Goal: Task Accomplishment & Management: Complete application form

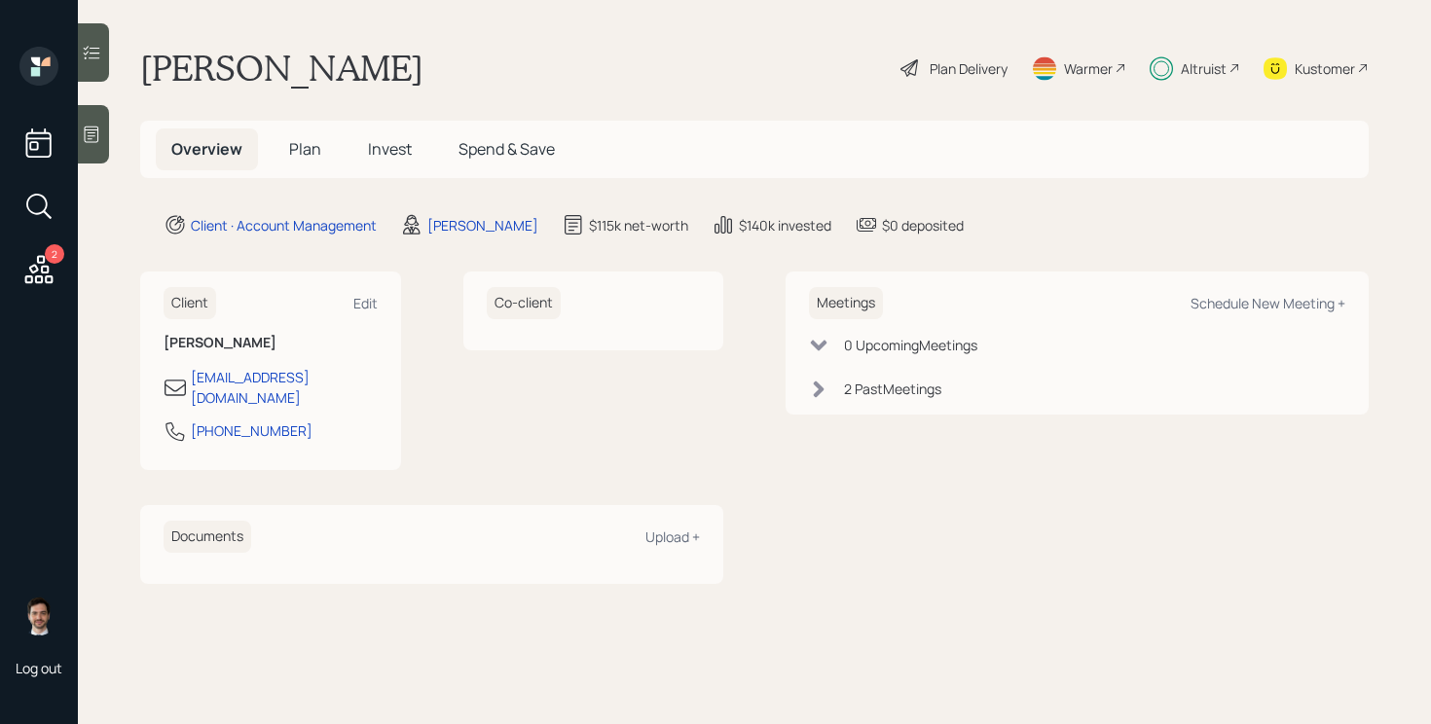
click at [397, 147] on span "Invest" at bounding box center [390, 148] width 44 height 21
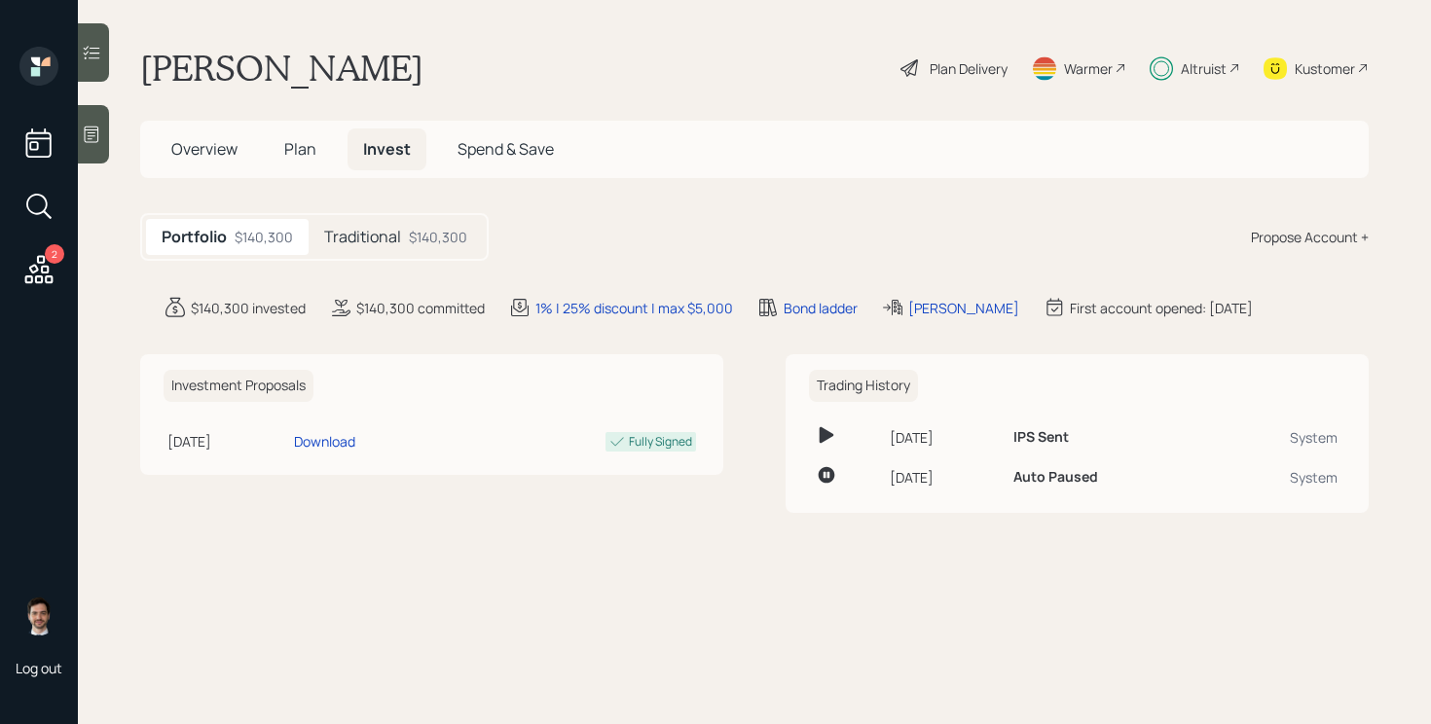
click at [398, 236] on h5 "Traditional" at bounding box center [362, 237] width 77 height 18
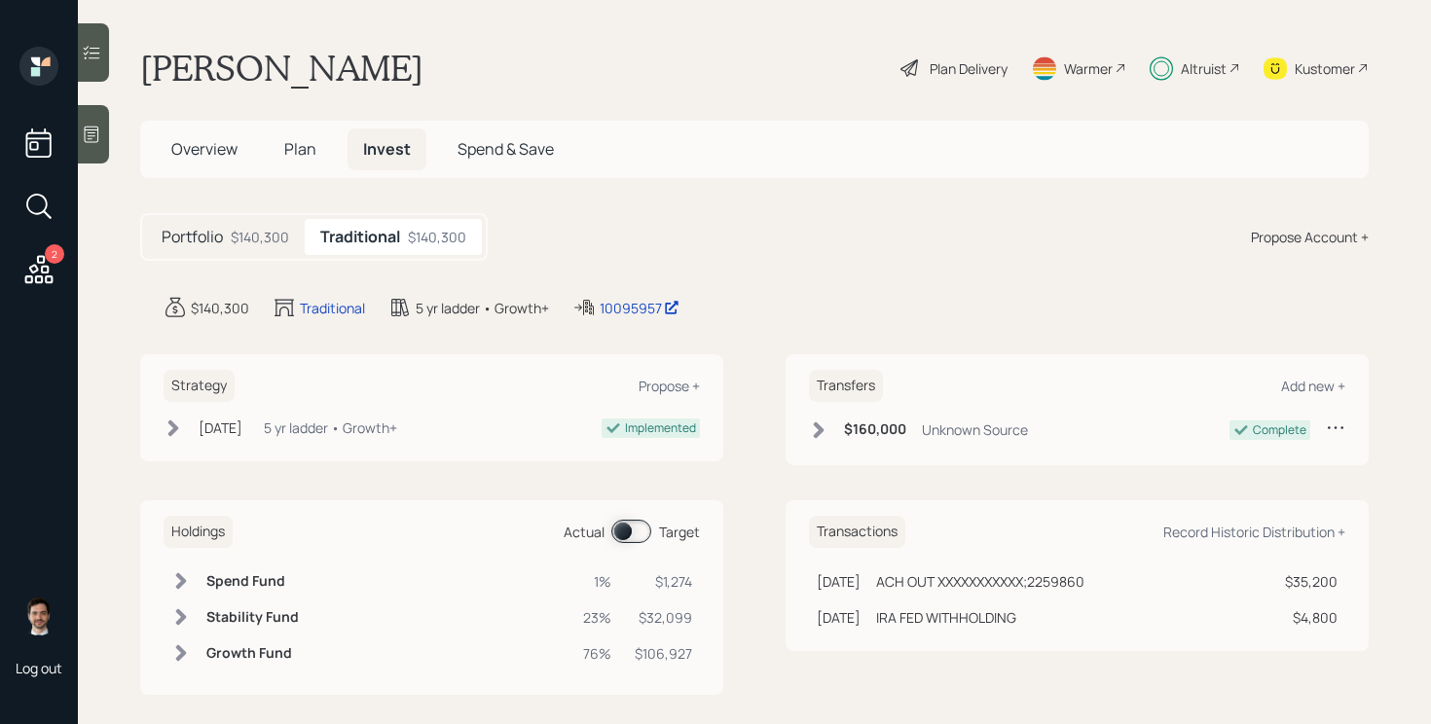
click at [629, 530] on span at bounding box center [631, 531] width 40 height 23
click at [628, 530] on span at bounding box center [631, 531] width 40 height 23
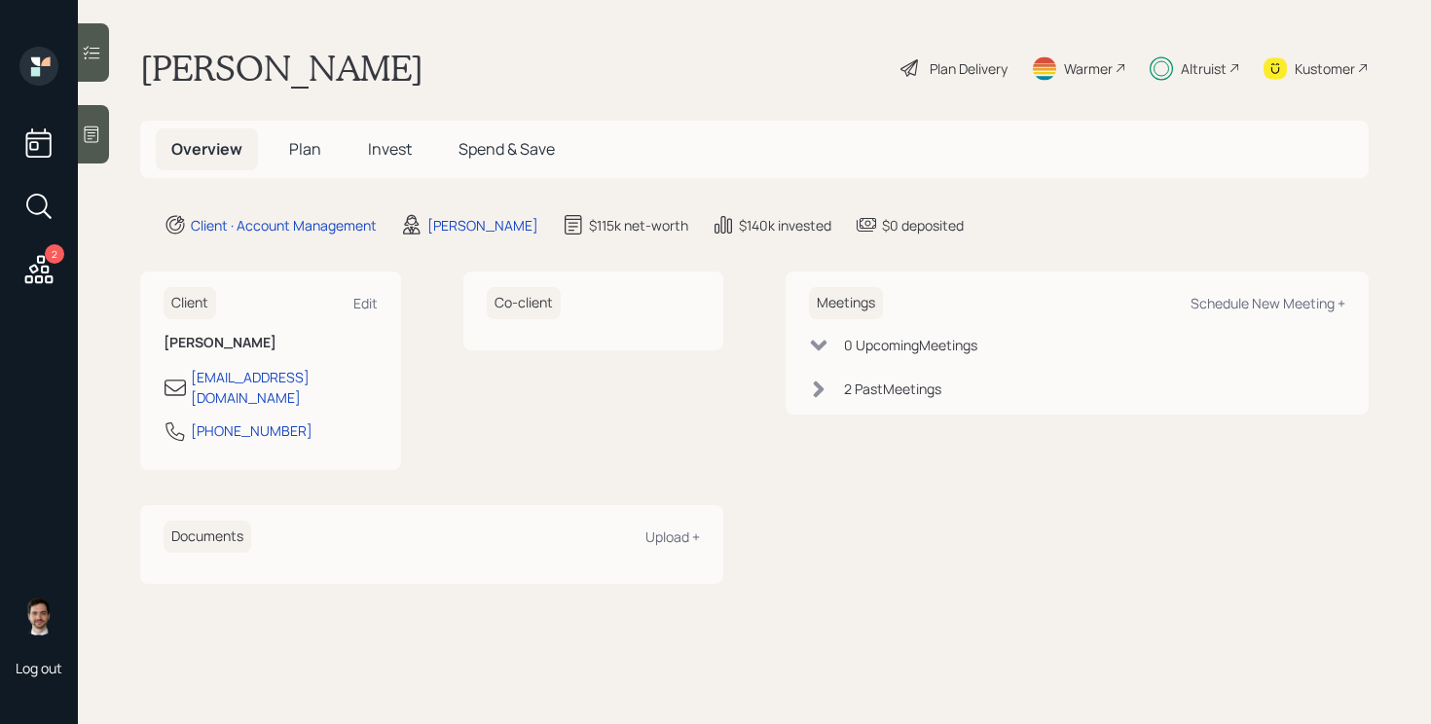
click at [375, 140] on span "Invest" at bounding box center [390, 148] width 44 height 21
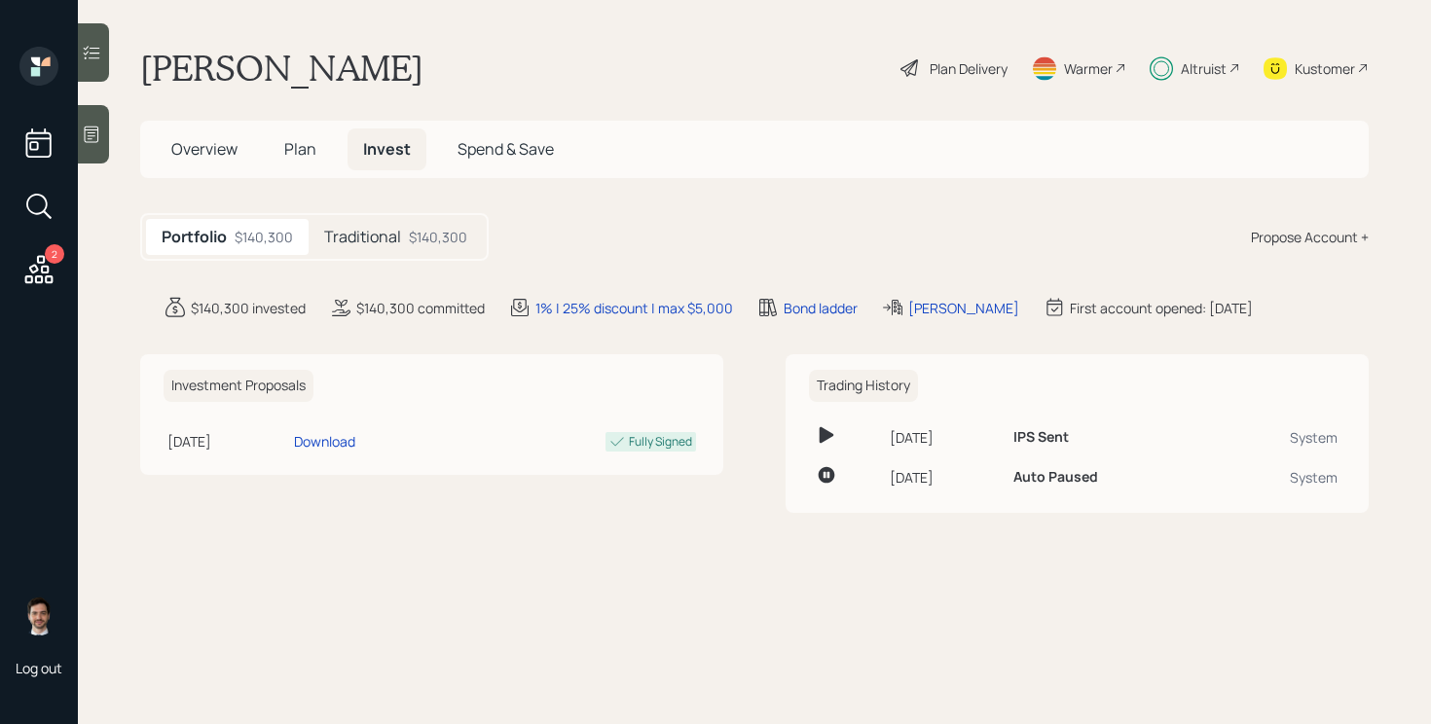
click at [399, 240] on h5 "Traditional" at bounding box center [362, 237] width 77 height 18
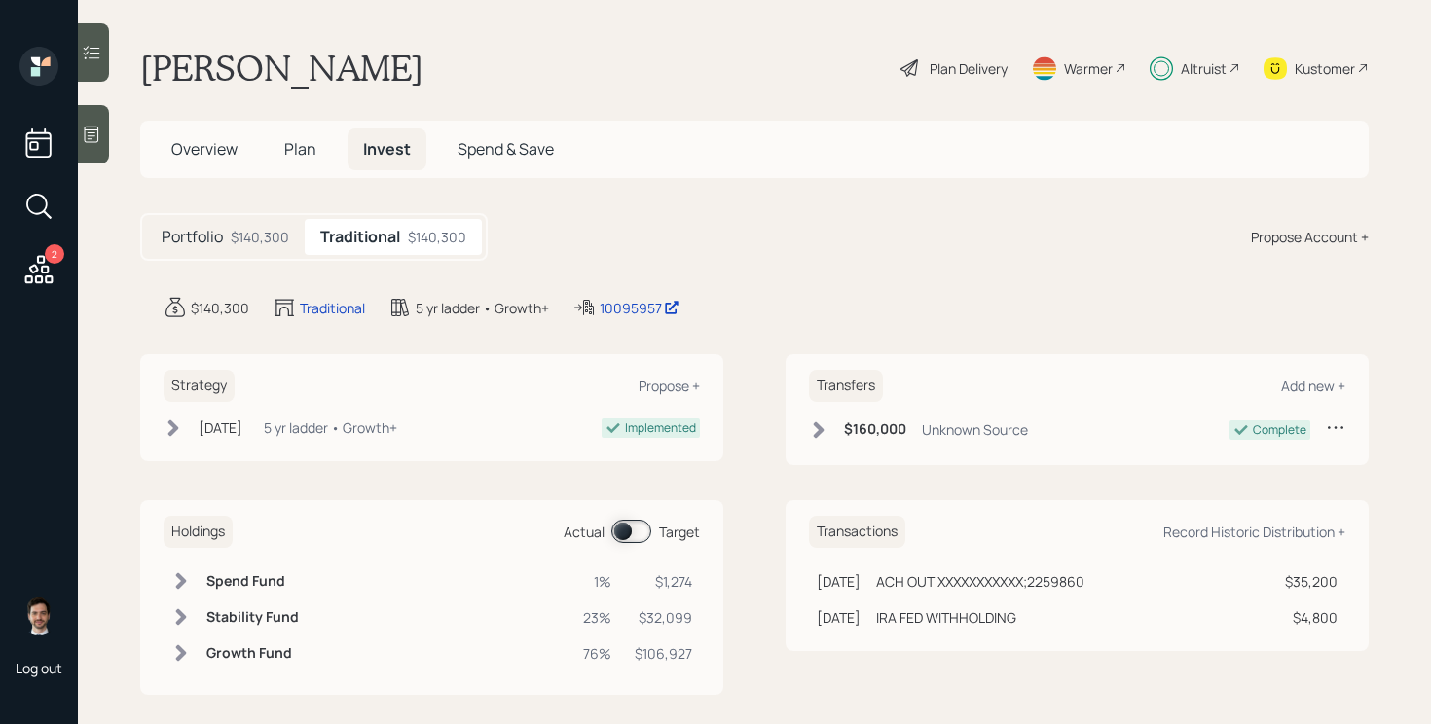
click at [996, 71] on div "Plan Delivery" at bounding box center [969, 68] width 78 height 20
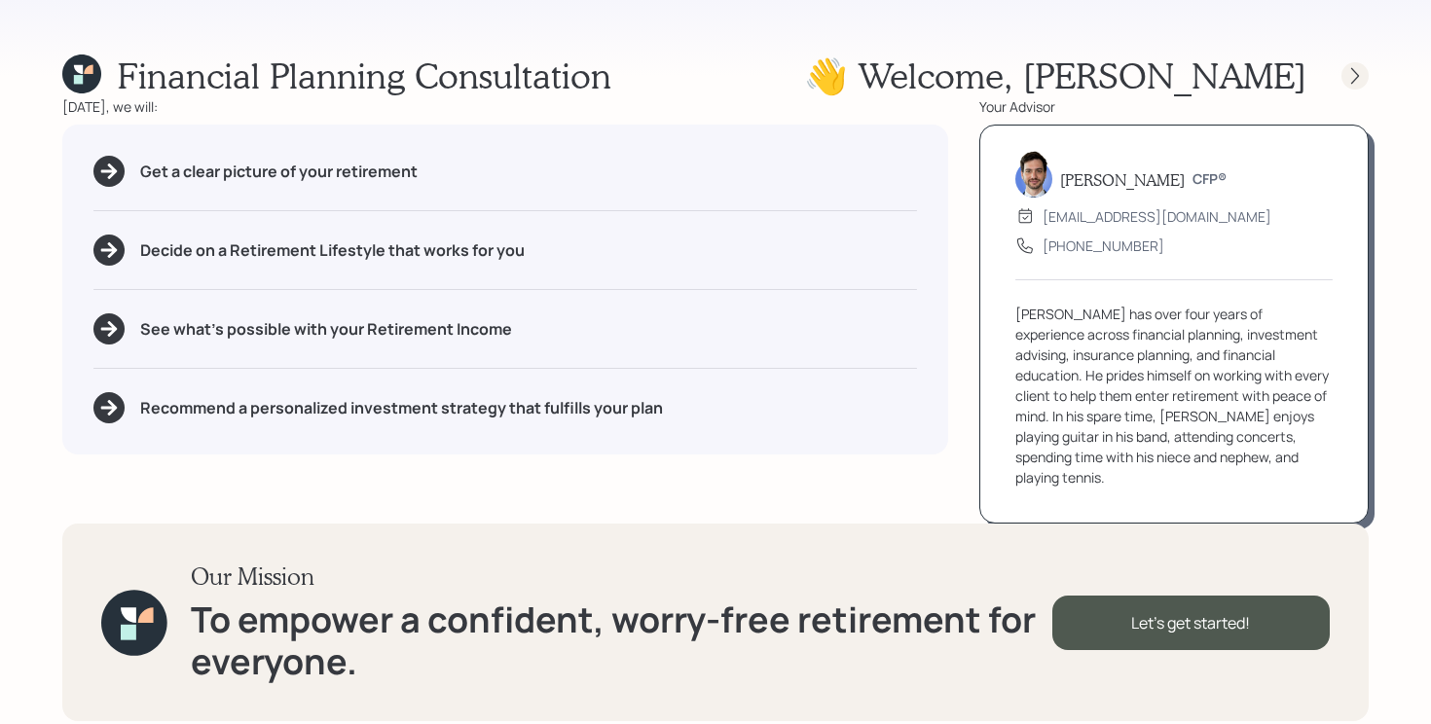
click at [1364, 74] on icon at bounding box center [1354, 75] width 19 height 19
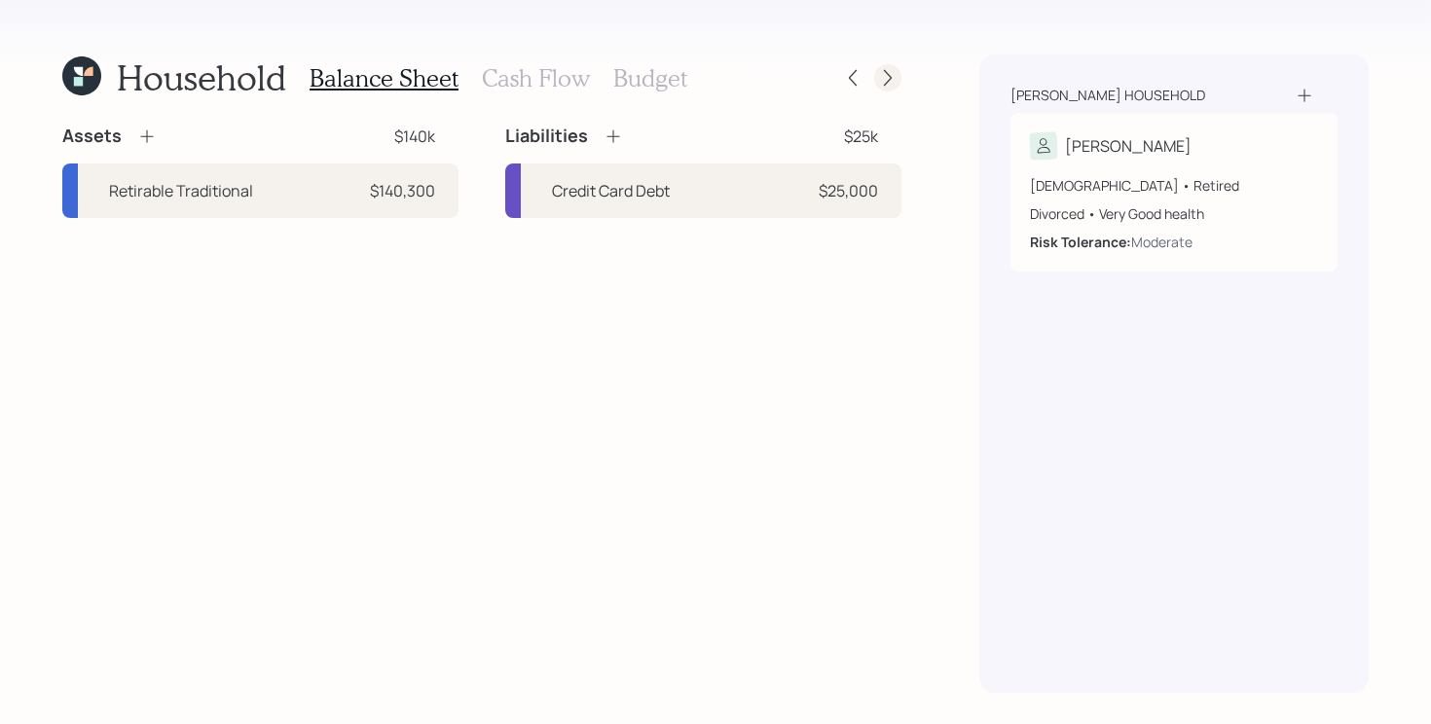
click at [881, 85] on icon at bounding box center [887, 77] width 19 height 19
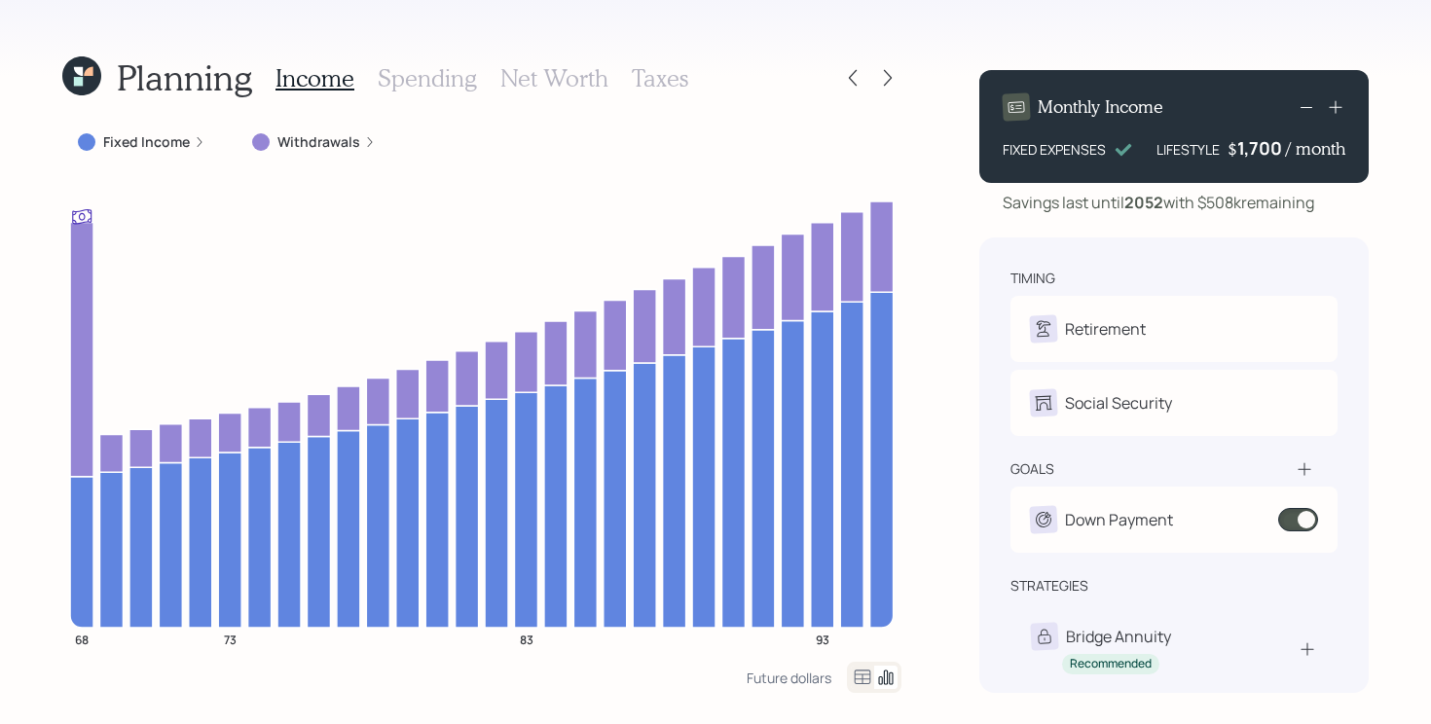
click at [79, 72] on icon at bounding box center [78, 71] width 9 height 9
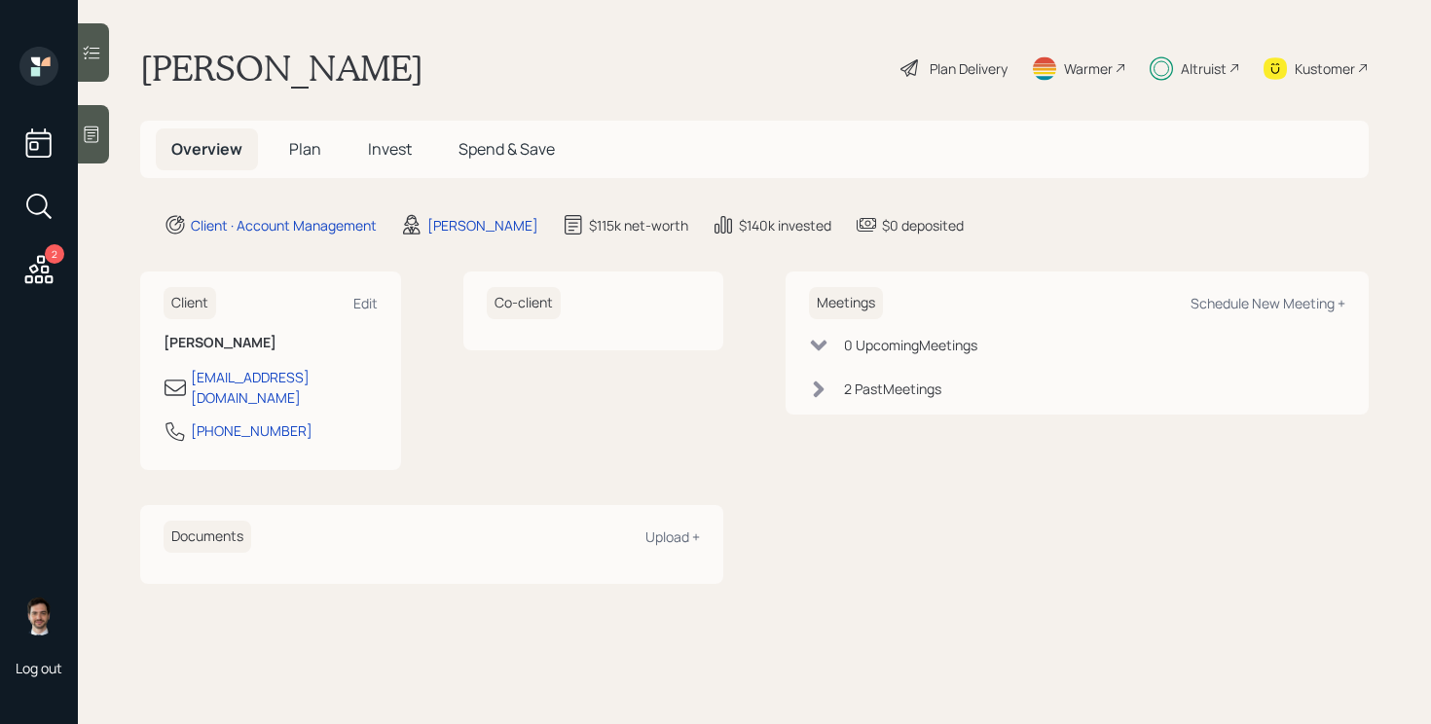
click at [302, 144] on span "Plan" at bounding box center [305, 148] width 32 height 21
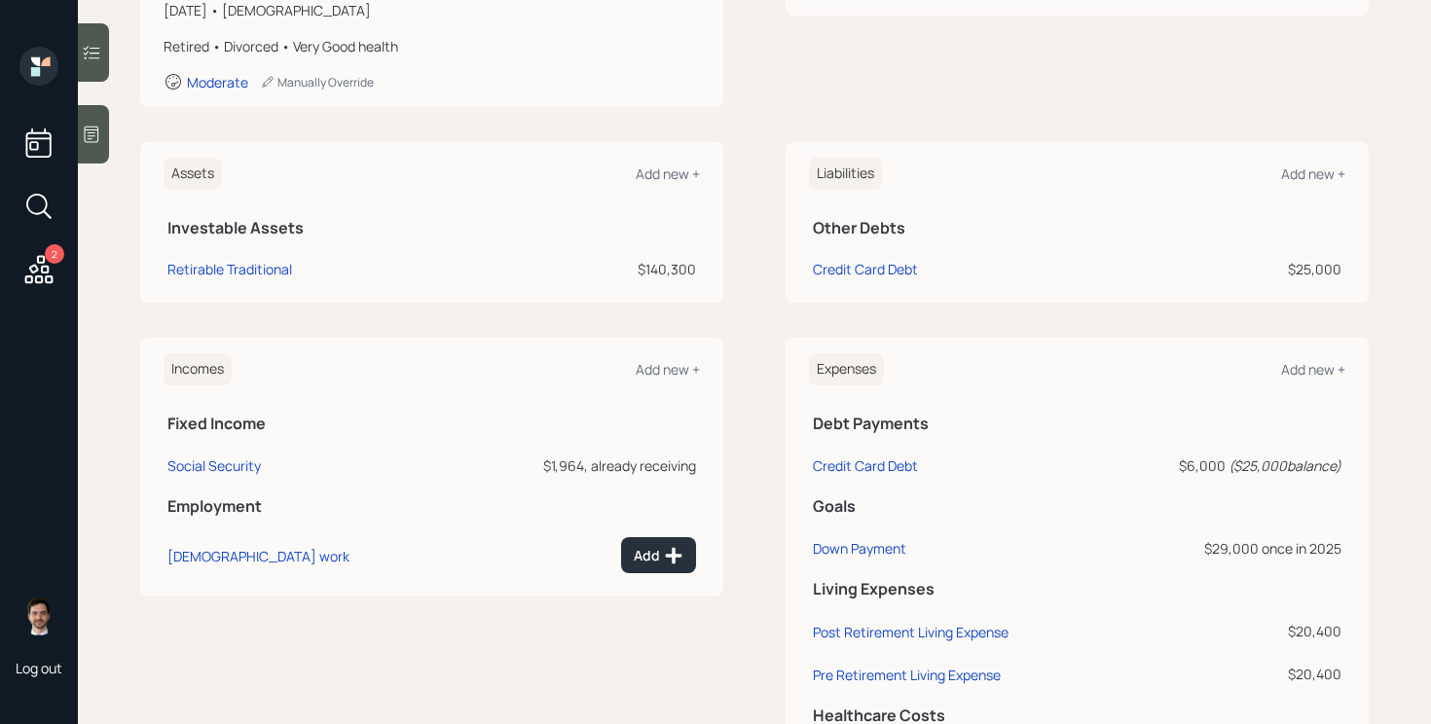
scroll to position [378, 0]
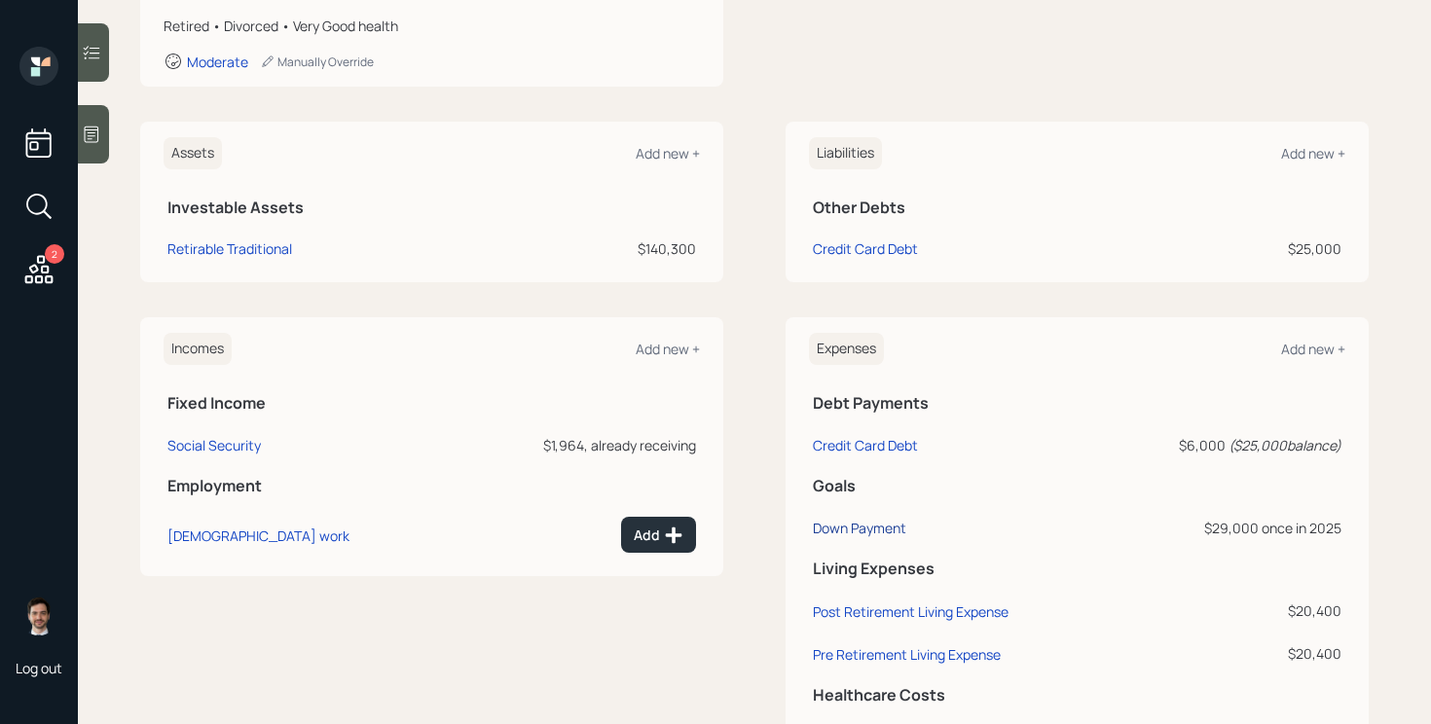
click at [888, 528] on div "Down Payment" at bounding box center [859, 528] width 93 height 18
select select "0"
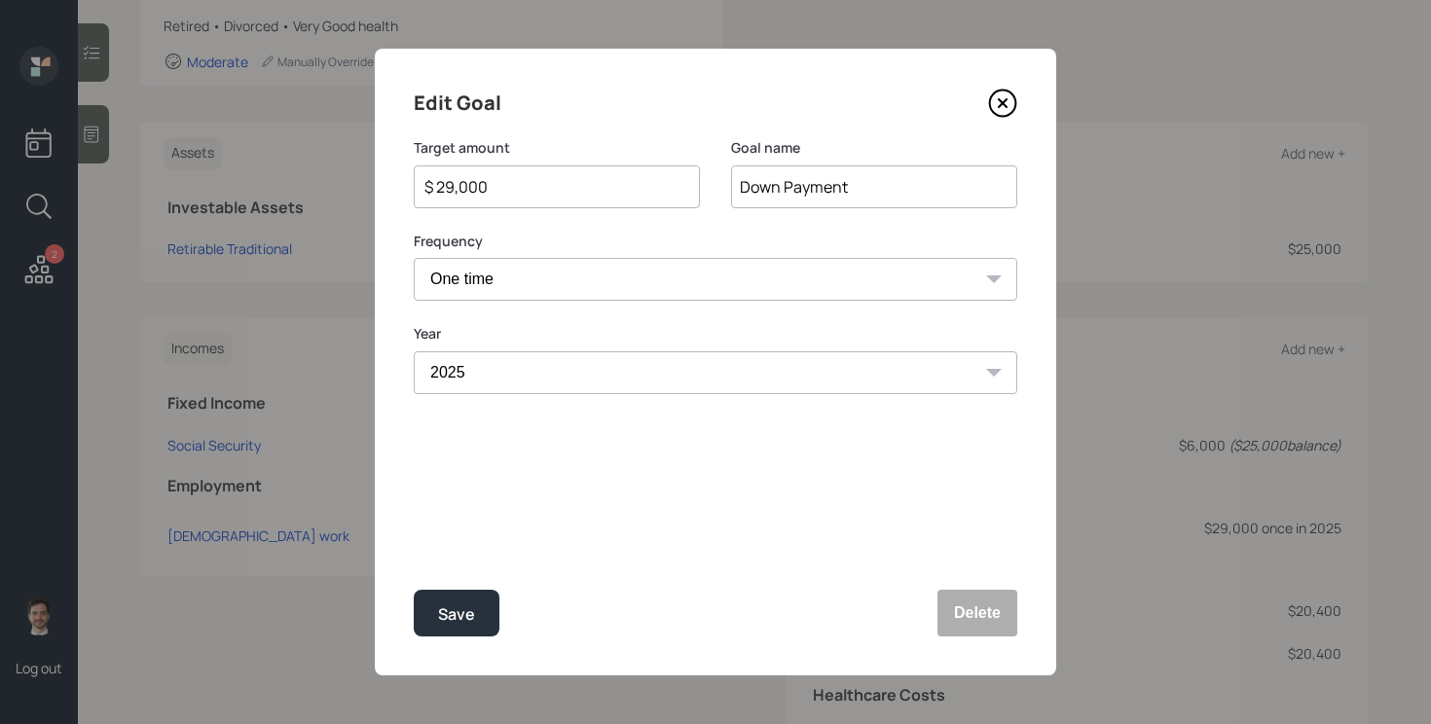
click at [619, 188] on input "$ 29,000" at bounding box center [548, 186] width 253 height 23
click at [414, 590] on button "Save" at bounding box center [457, 613] width 86 height 47
type input "$ 29,000"
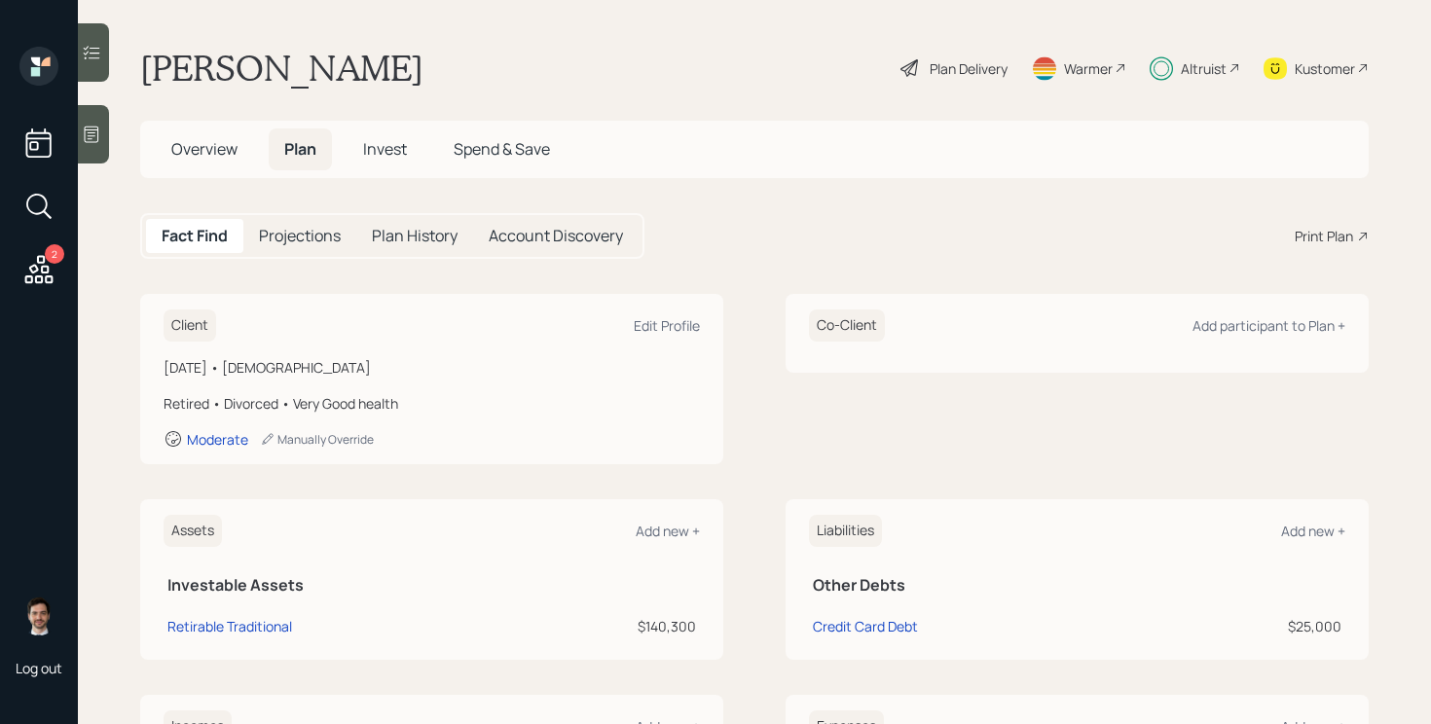
click at [392, 150] on span "Invest" at bounding box center [385, 148] width 44 height 21
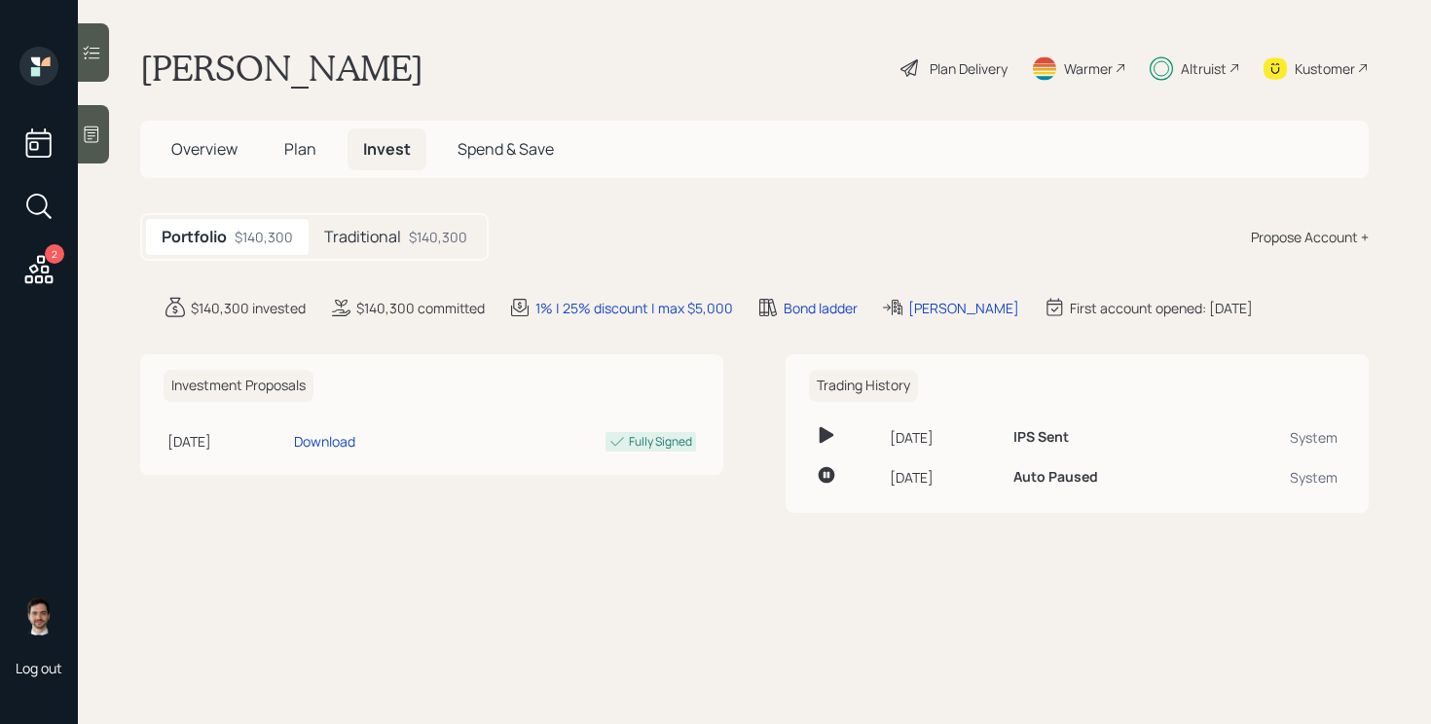
click at [392, 225] on div "Traditional $140,300" at bounding box center [396, 237] width 174 height 36
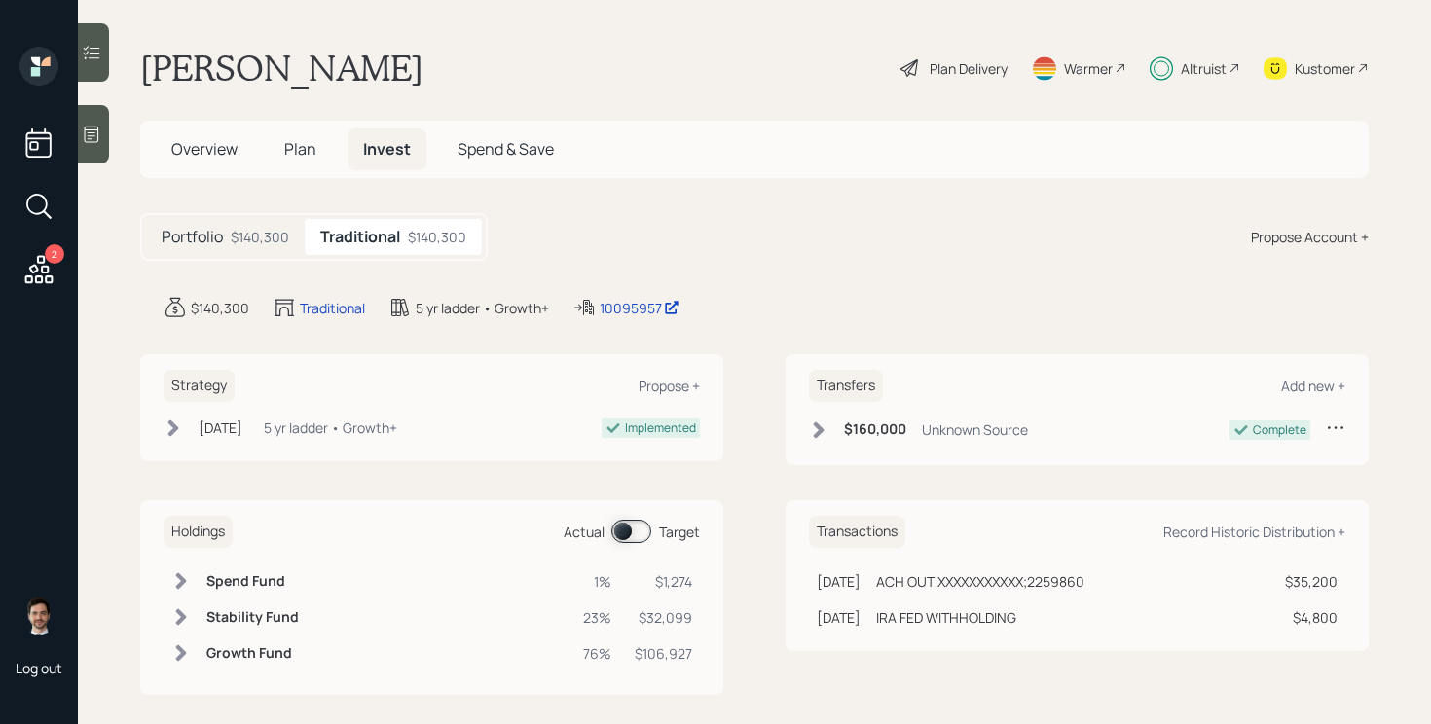
scroll to position [18, 0]
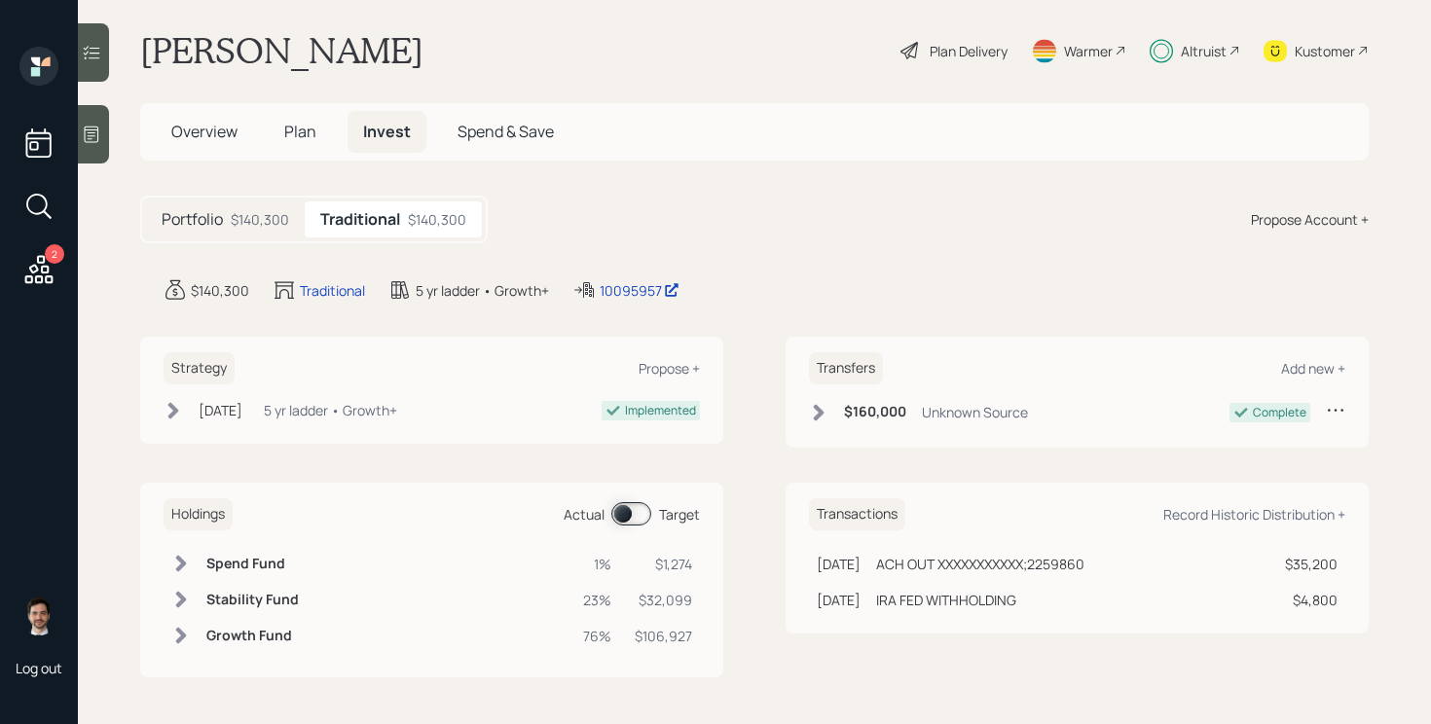
click at [622, 509] on span at bounding box center [631, 513] width 40 height 23
click at [306, 127] on span "Plan" at bounding box center [300, 131] width 32 height 21
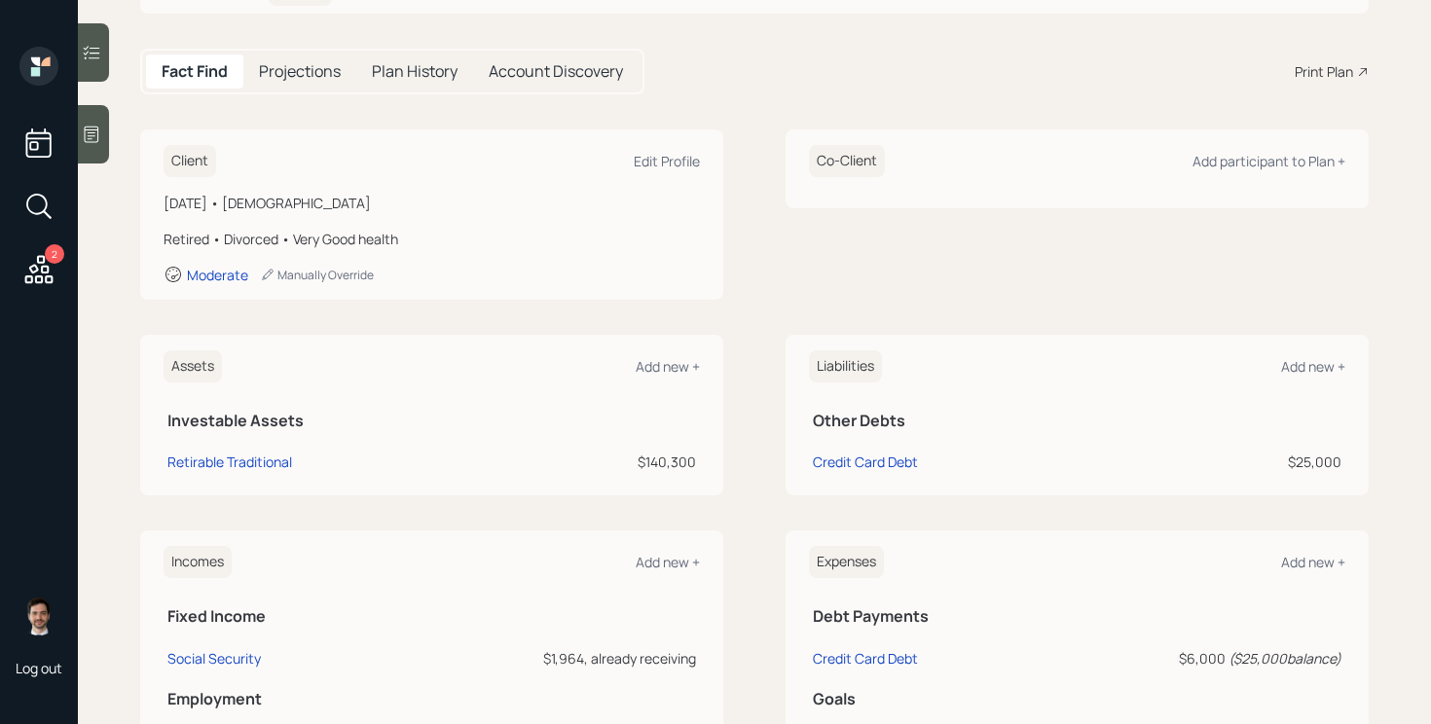
scroll to position [471, 0]
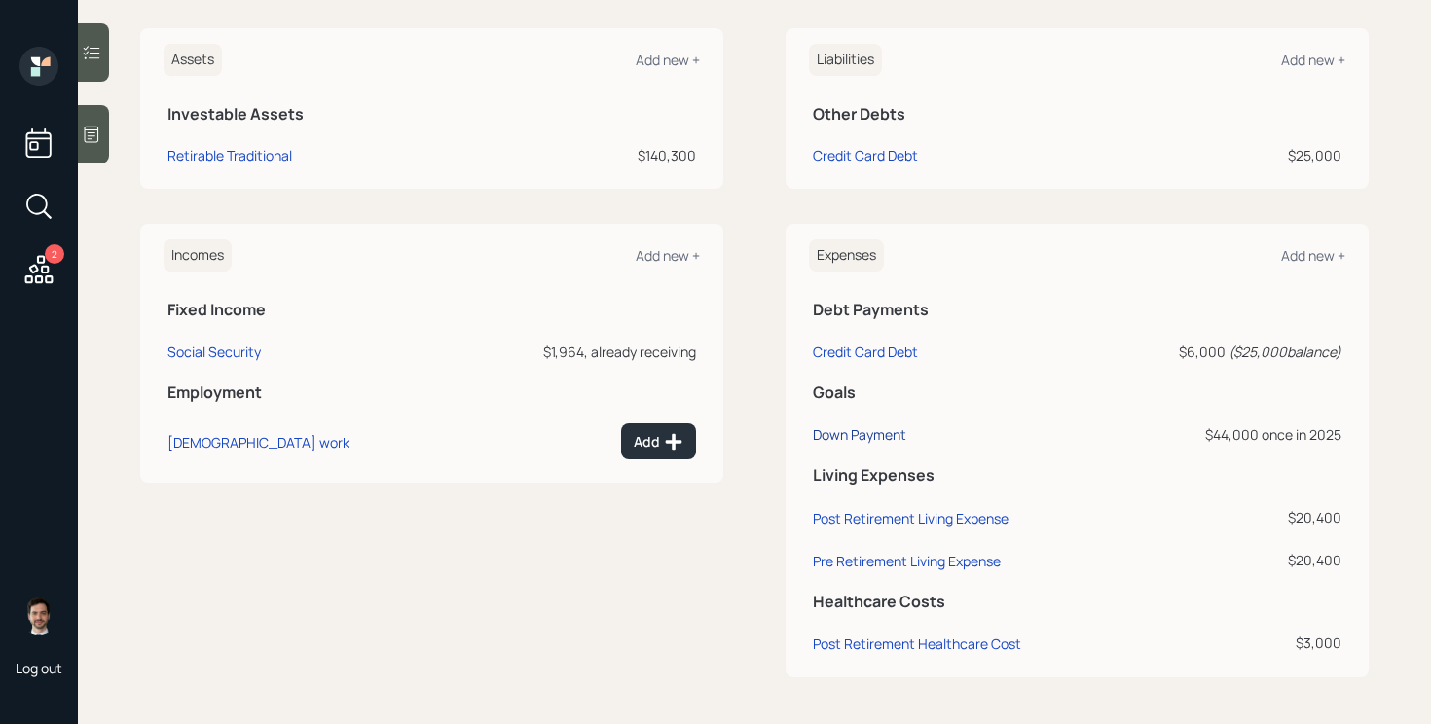
click at [823, 436] on div "Down Payment" at bounding box center [859, 434] width 93 height 18
select select "0"
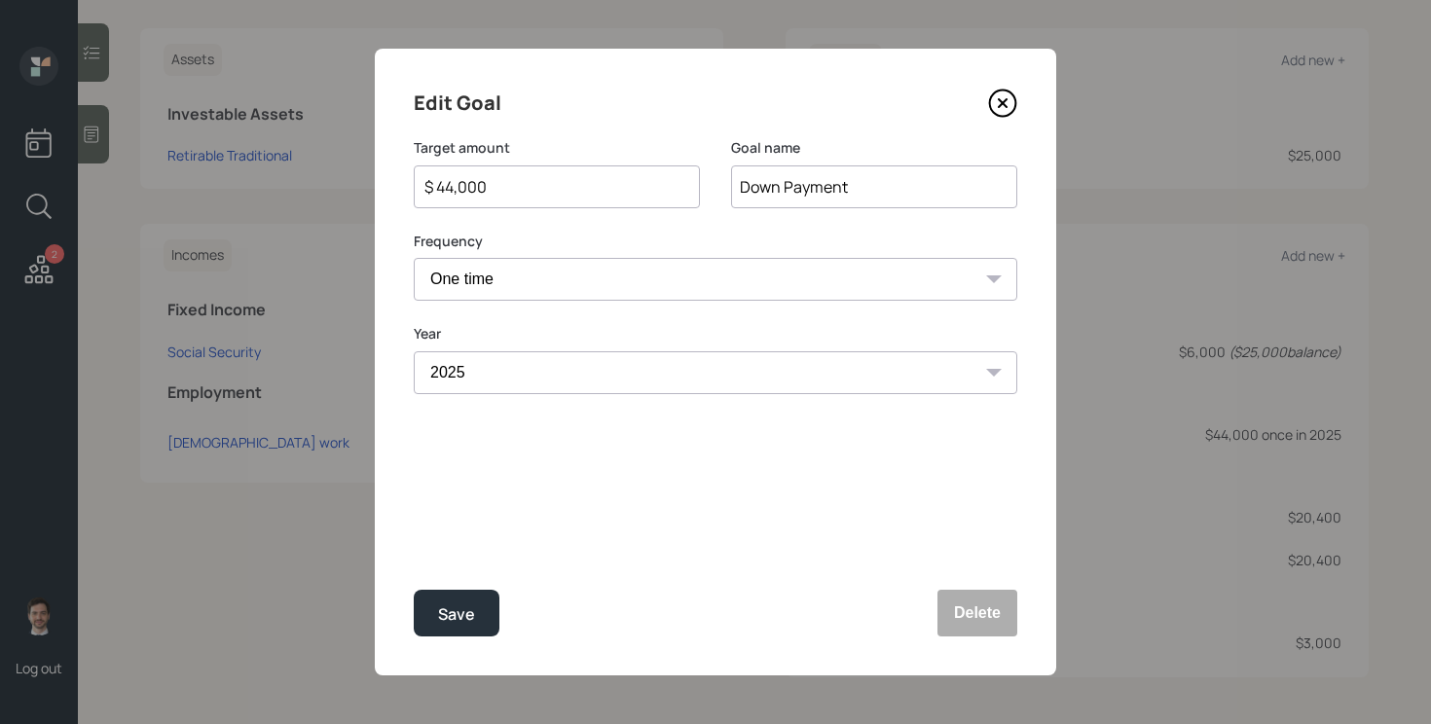
click at [534, 200] on div "$ 44,000" at bounding box center [557, 186] width 286 height 43
click at [533, 184] on input "$ 44,000" at bounding box center [548, 186] width 253 height 23
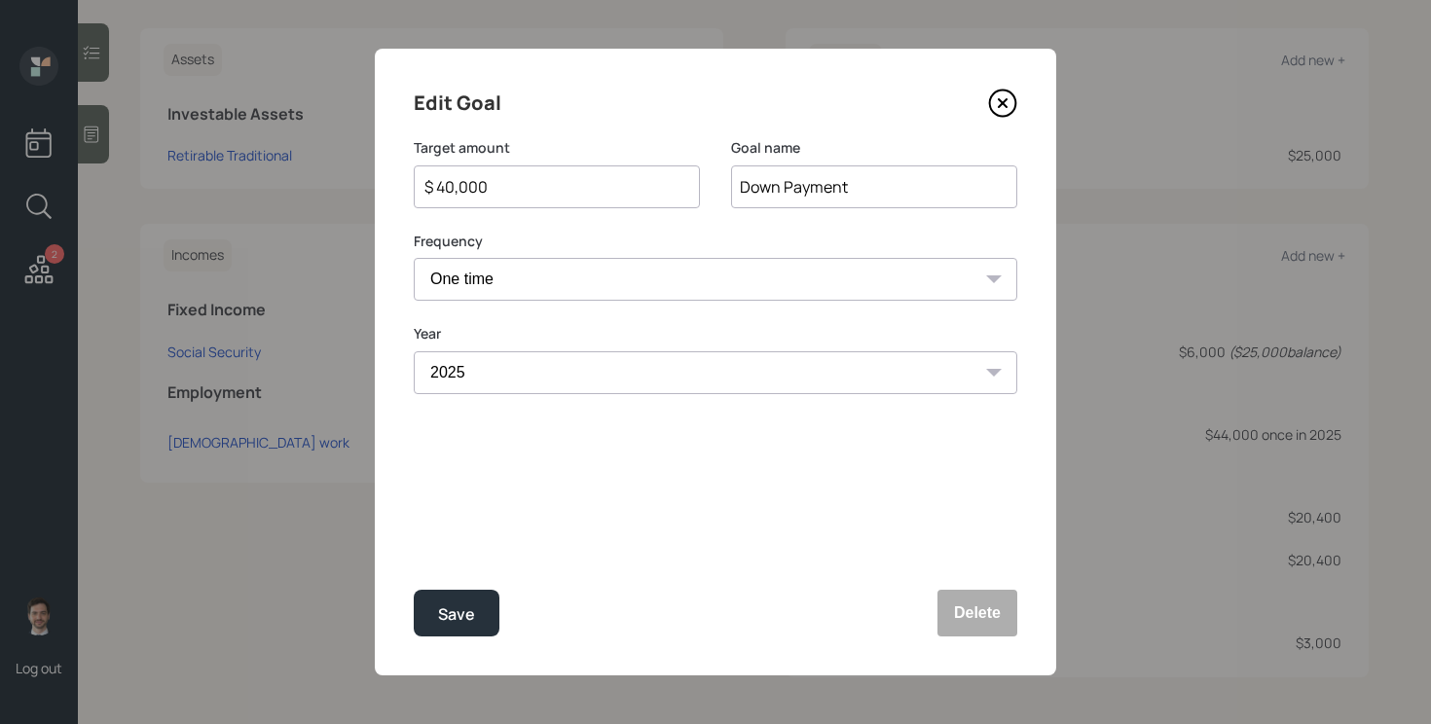
click at [414, 590] on button "Save" at bounding box center [457, 613] width 86 height 47
type input "$ 44,000"
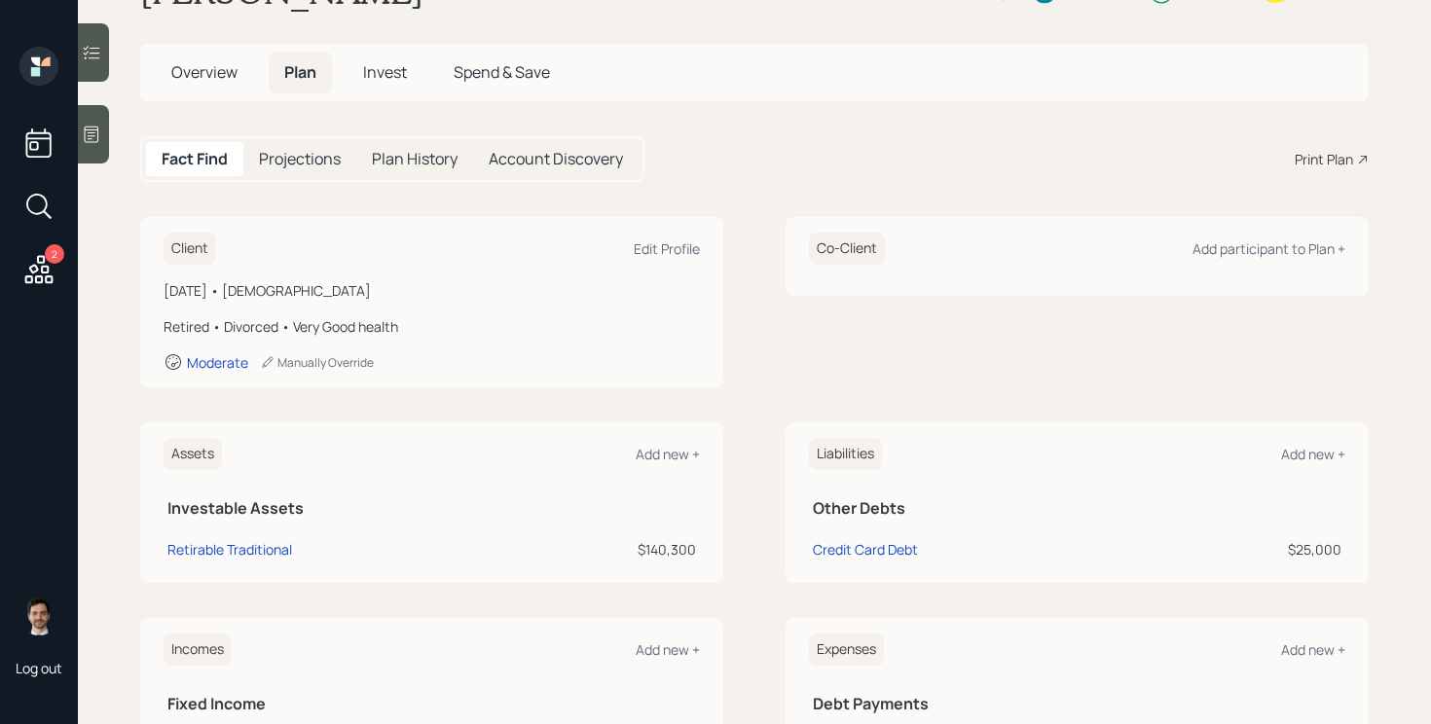
scroll to position [74, 0]
click at [393, 61] on h5 "Invest" at bounding box center [385, 76] width 75 height 42
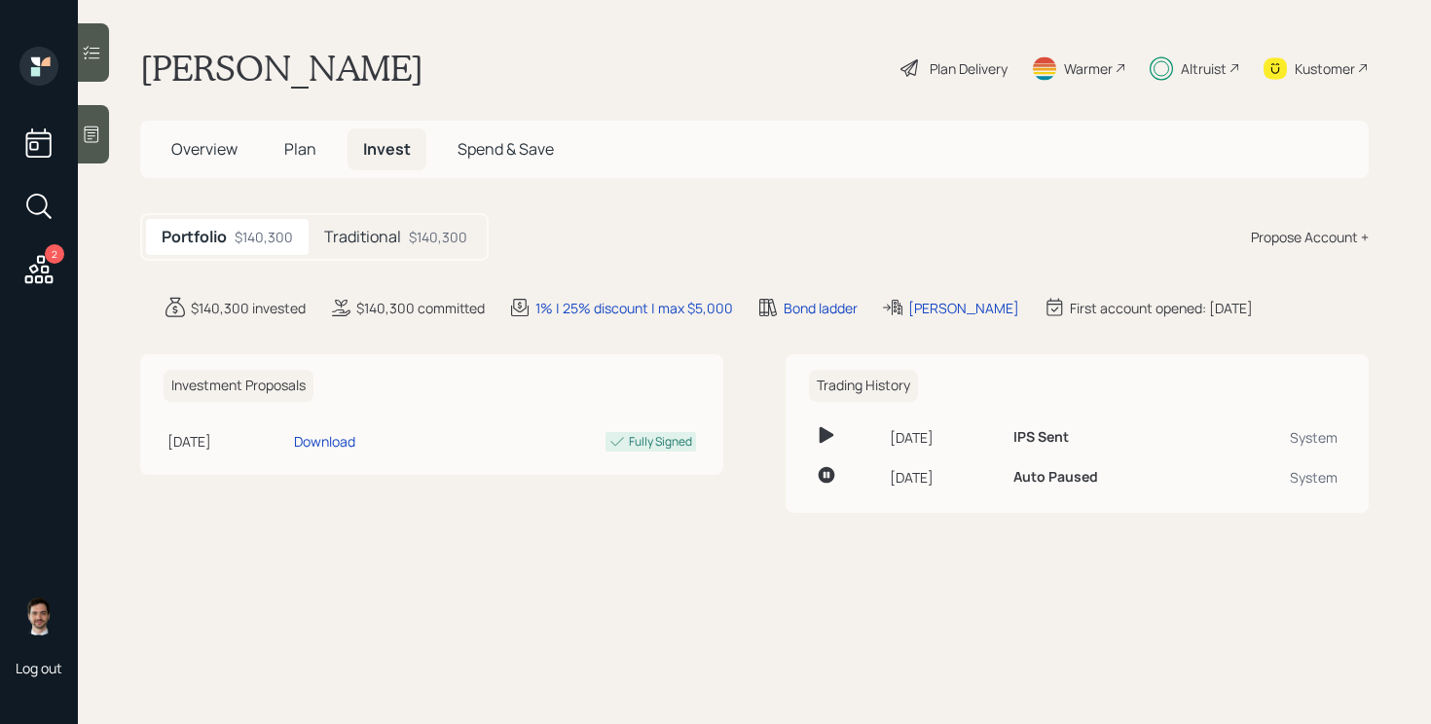
click at [385, 240] on h5 "Traditional" at bounding box center [362, 237] width 77 height 18
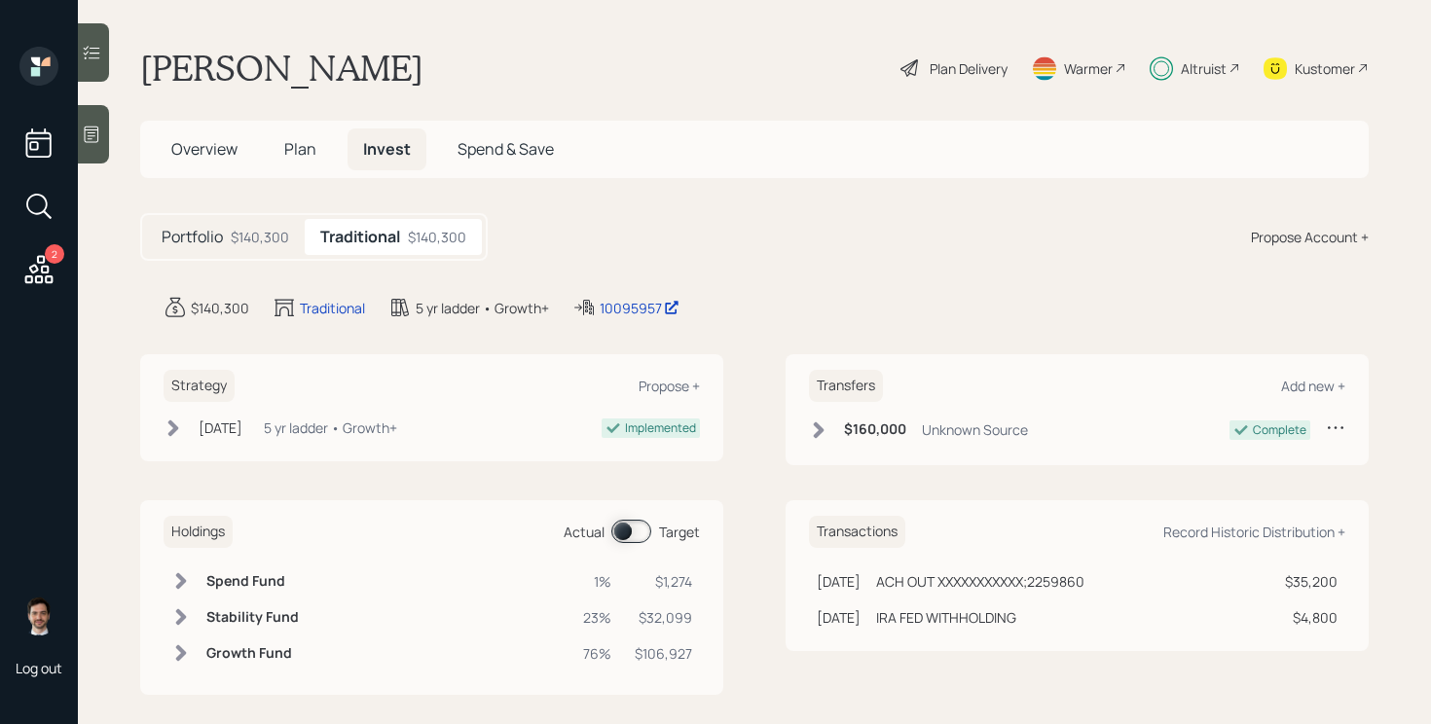
click at [628, 542] on span at bounding box center [631, 531] width 40 height 23
click at [298, 156] on span "Plan" at bounding box center [300, 148] width 32 height 21
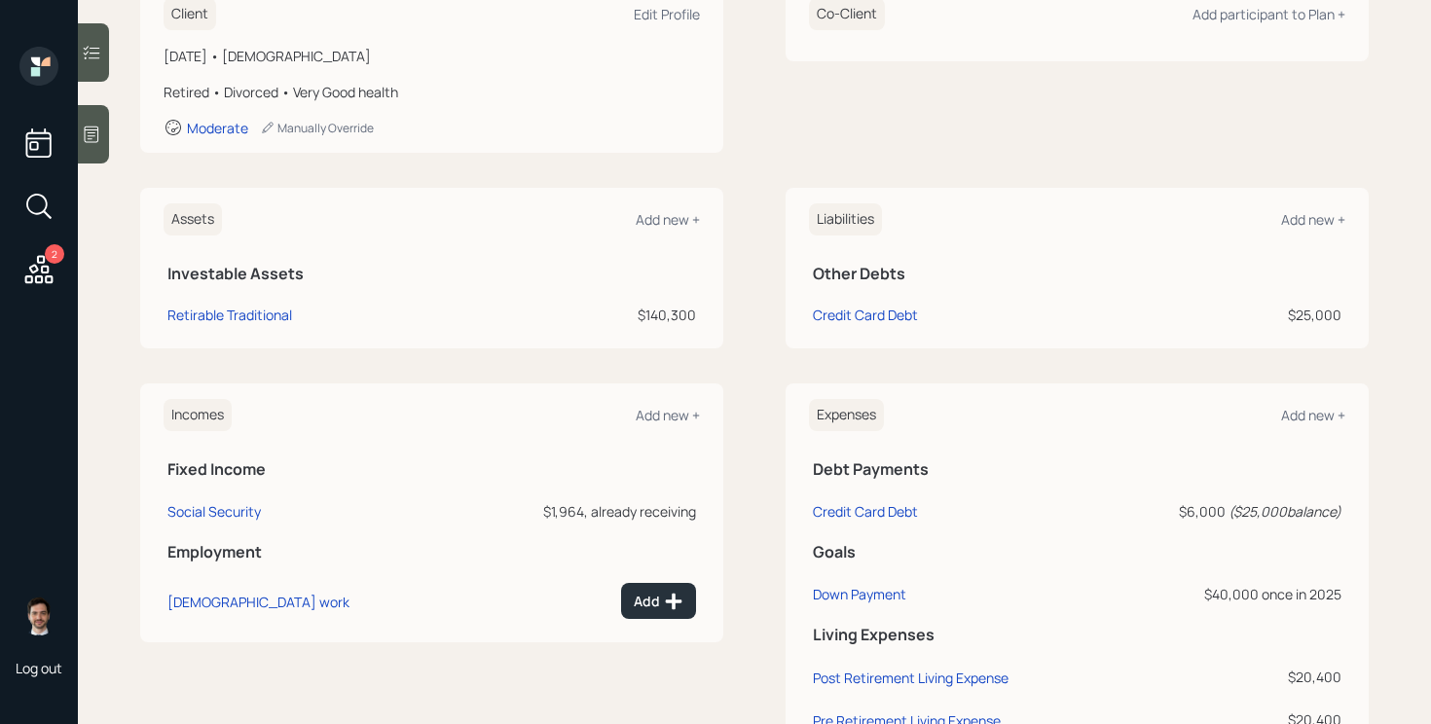
scroll to position [471, 0]
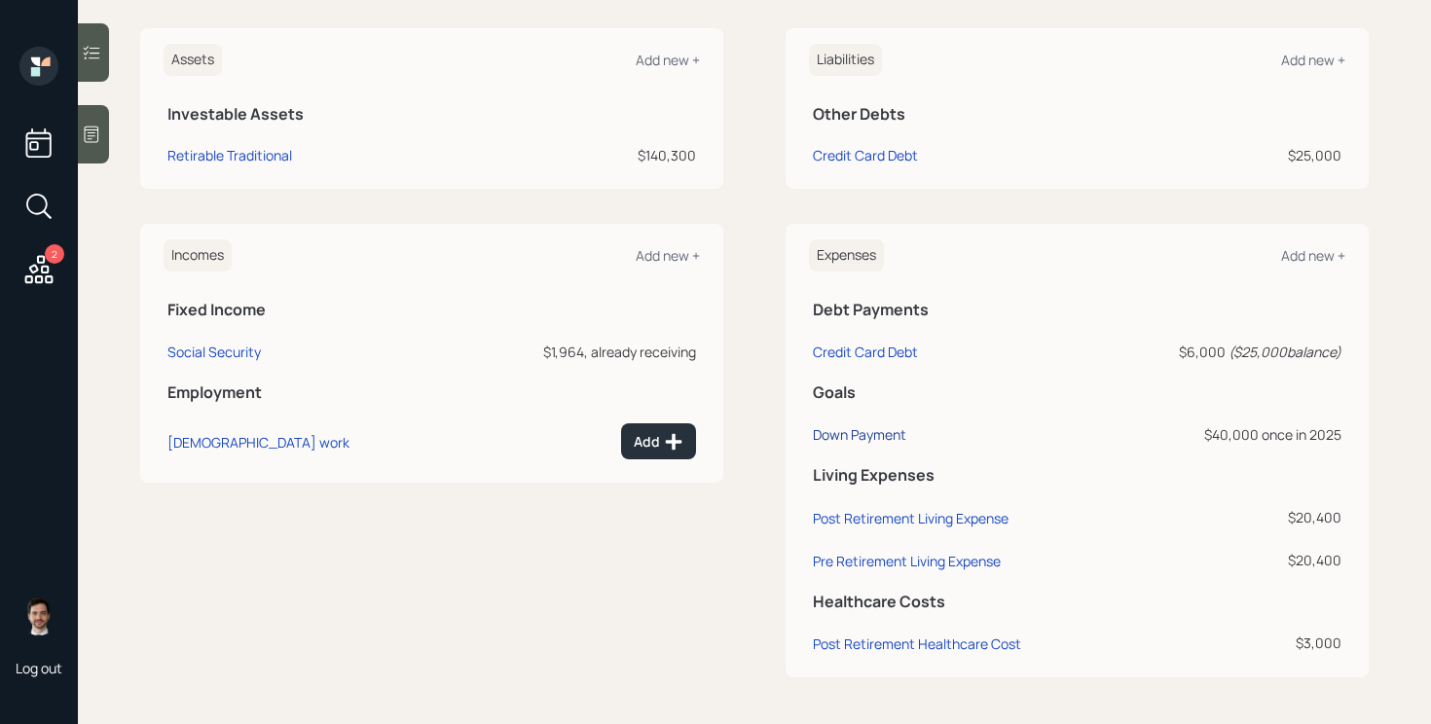
click at [882, 428] on div "Down Payment" at bounding box center [859, 434] width 93 height 18
select select "0"
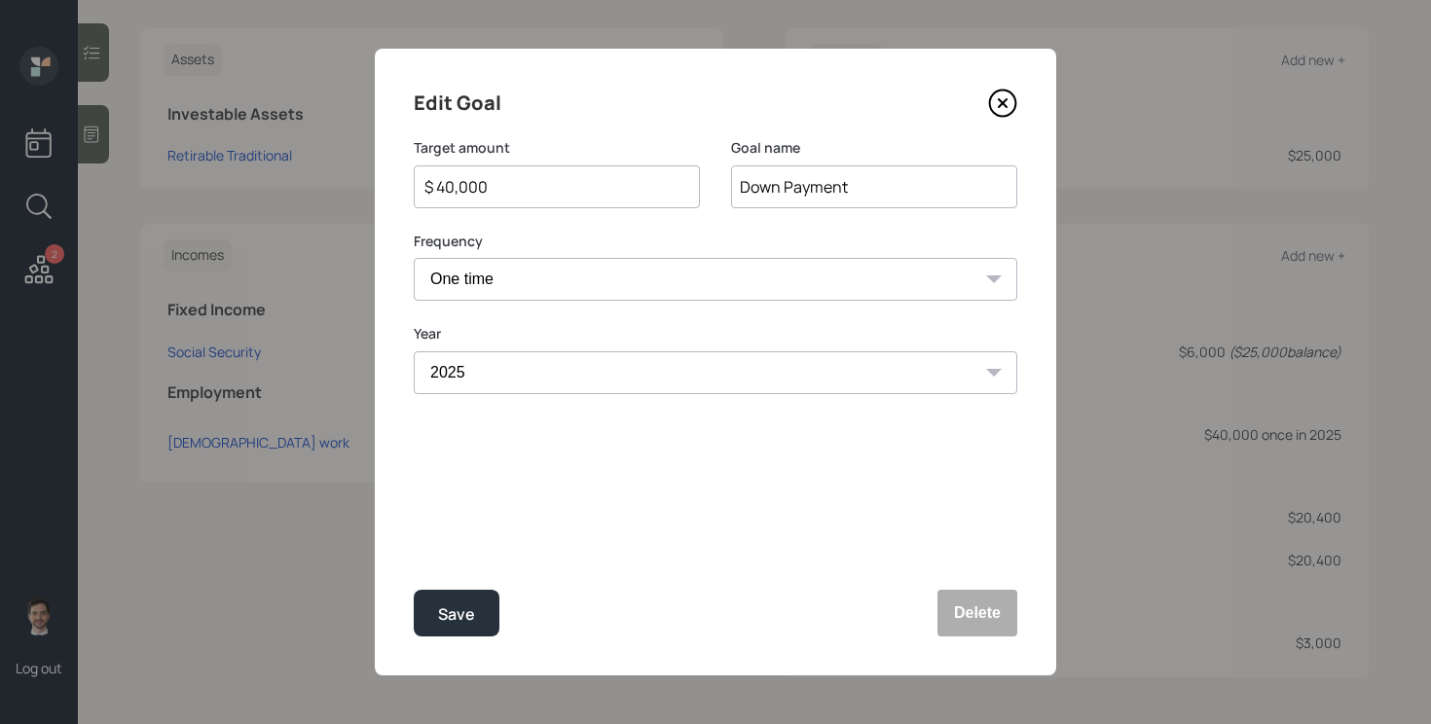
click at [685, 182] on div "$ 40,000" at bounding box center [557, 186] width 286 height 43
click at [579, 191] on input "$ 40,000" at bounding box center [548, 186] width 253 height 23
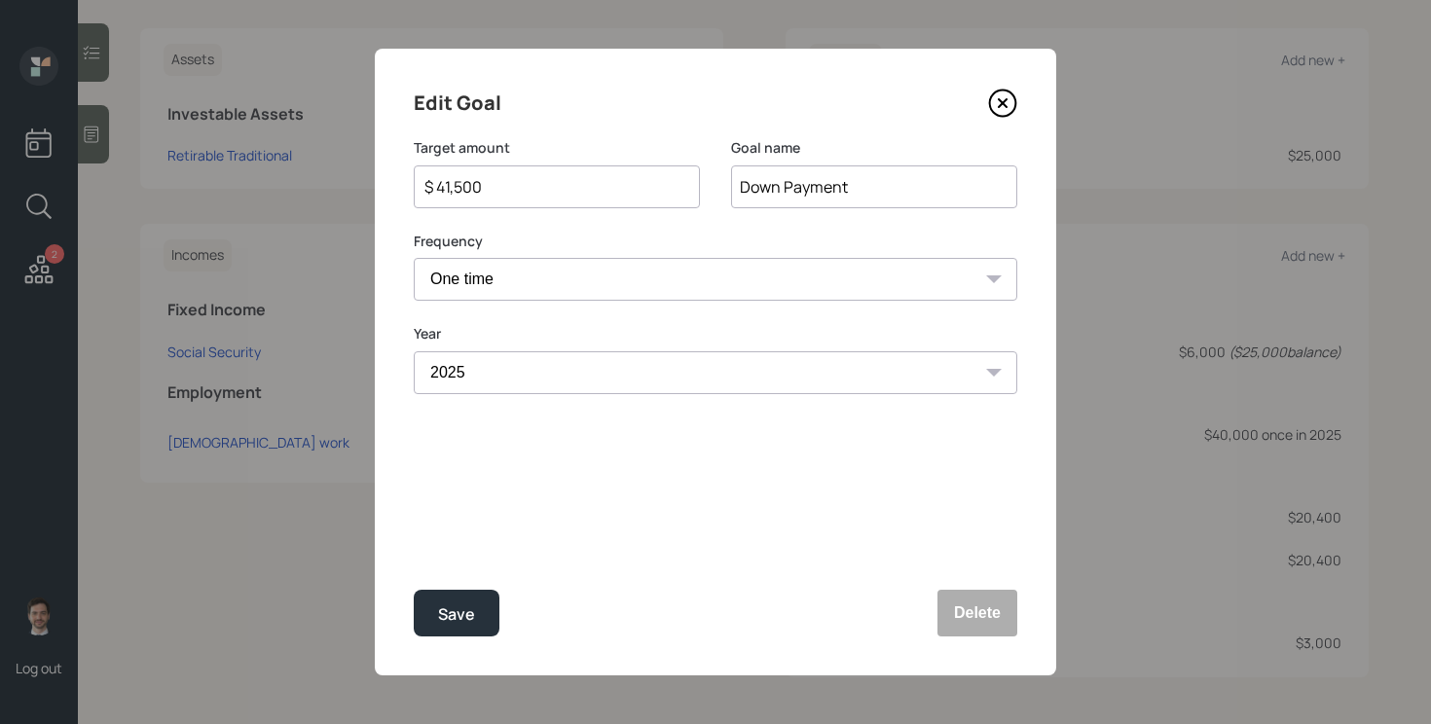
click at [414, 590] on button "Save" at bounding box center [457, 613] width 86 height 47
type input "$ 40,000"
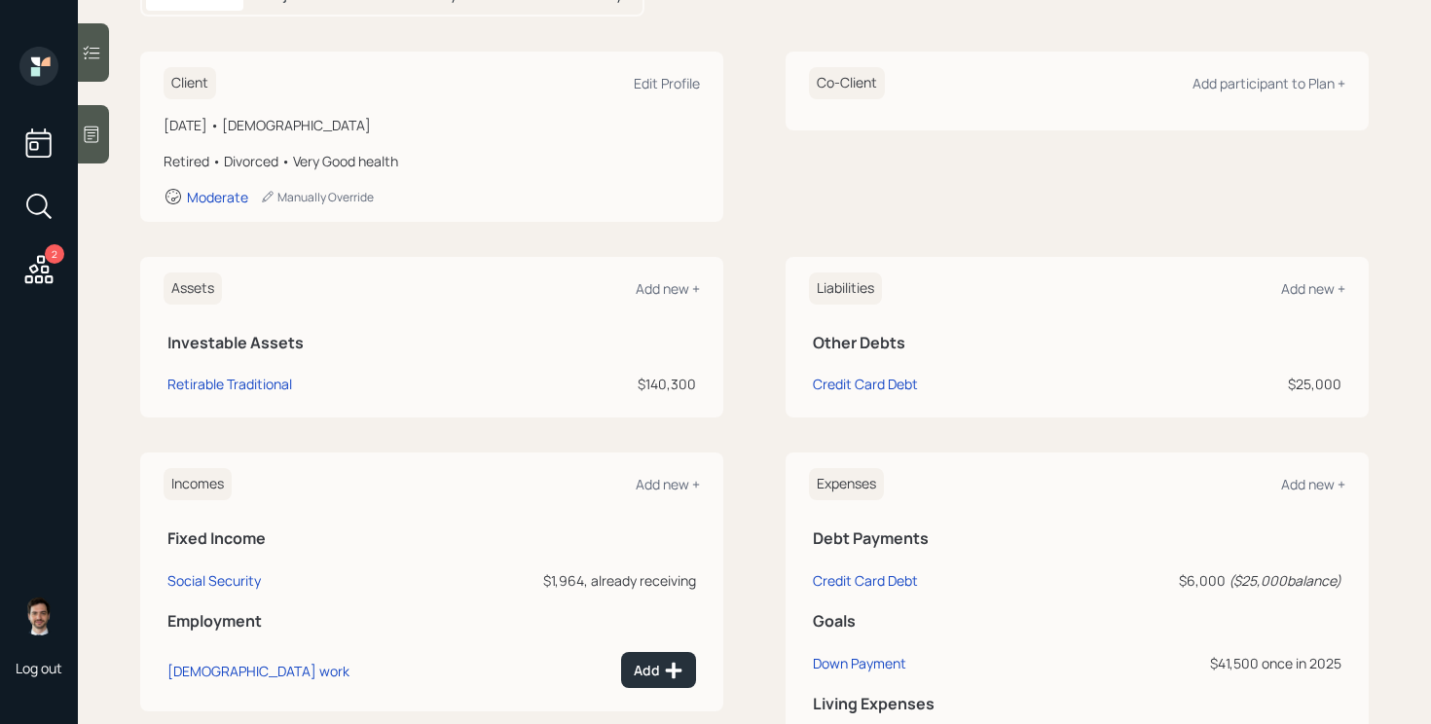
scroll to position [122, 0]
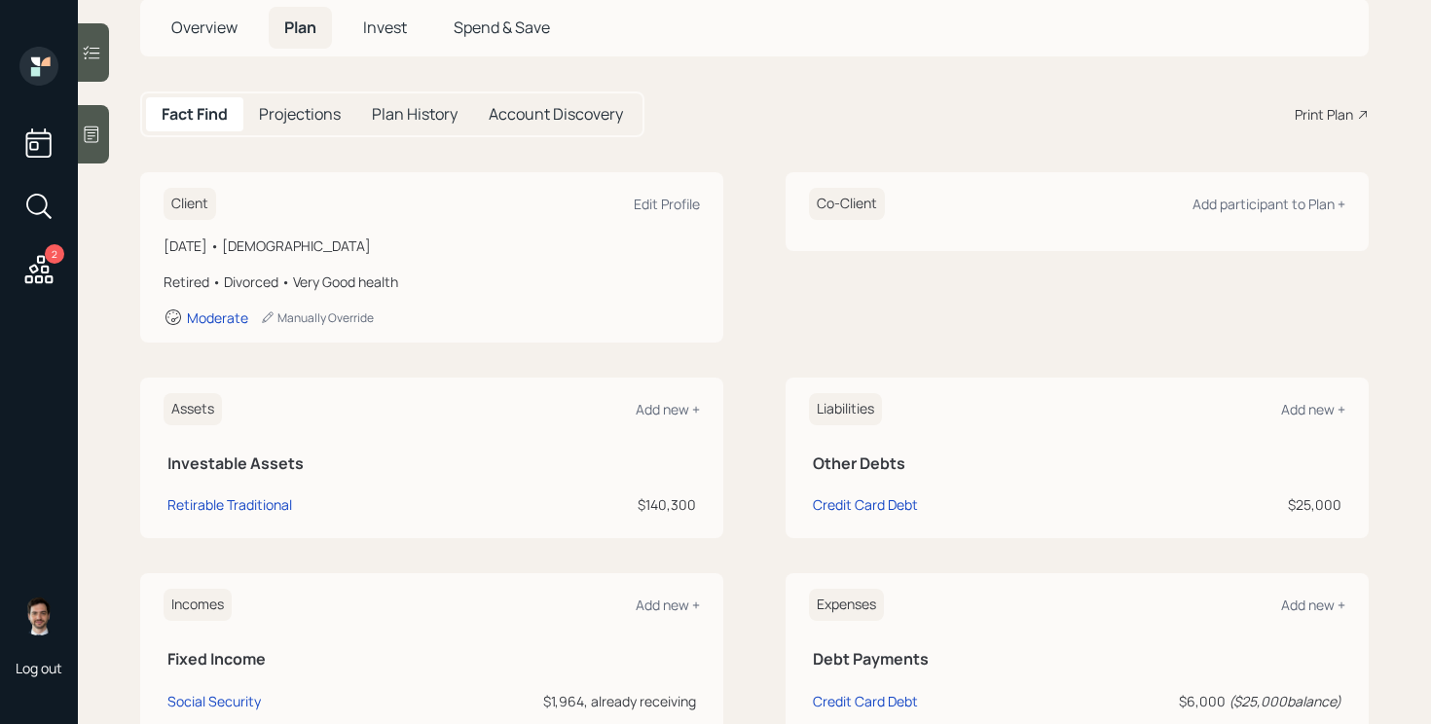
click at [381, 18] on span "Invest" at bounding box center [385, 27] width 44 height 21
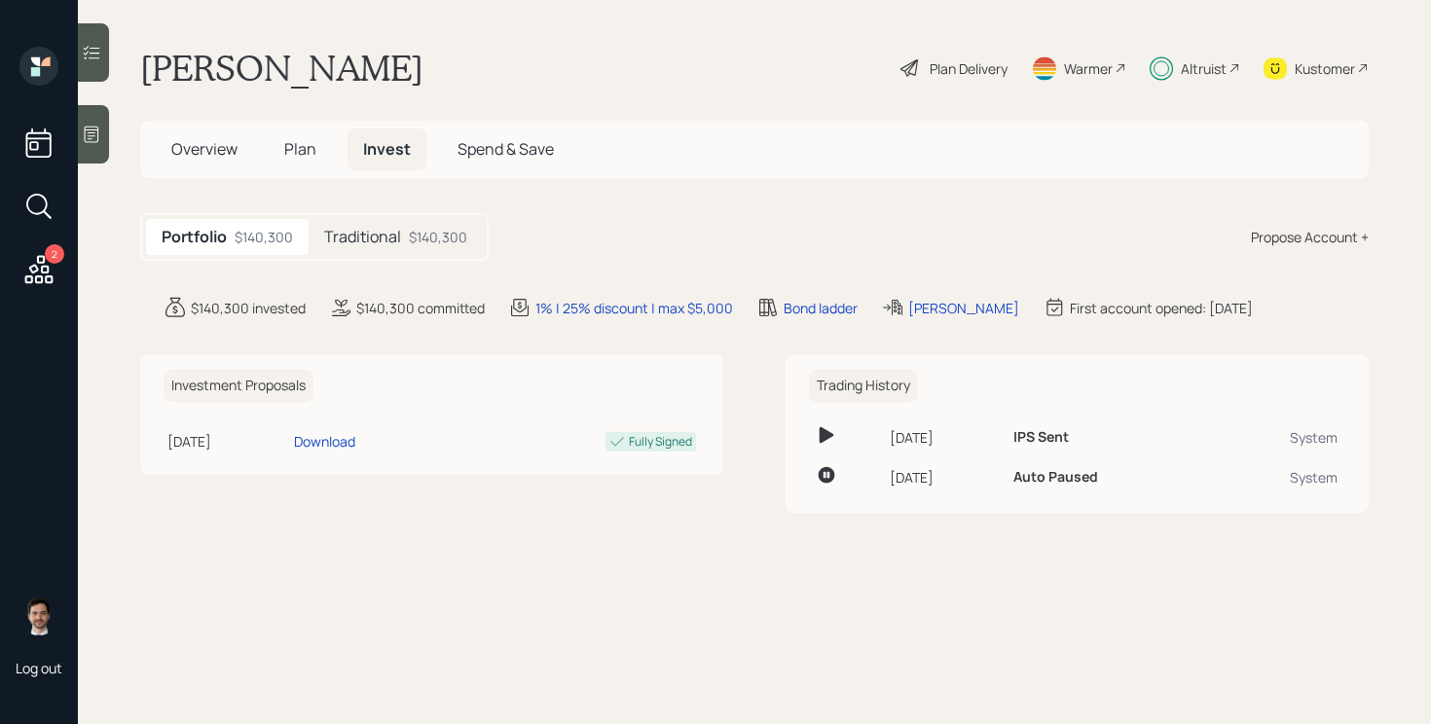
click at [361, 238] on h5 "Traditional" at bounding box center [362, 237] width 77 height 18
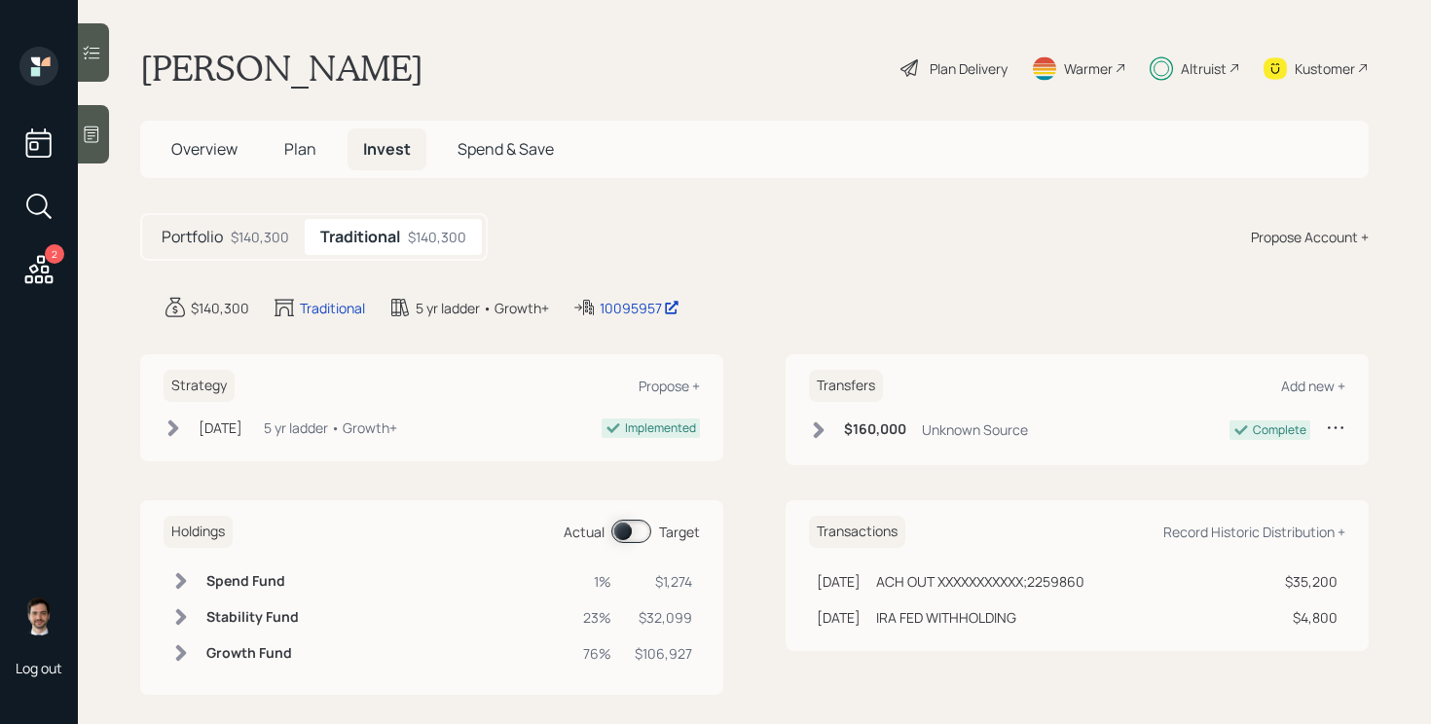
click at [627, 533] on span at bounding box center [631, 531] width 40 height 23
click at [90, 60] on icon at bounding box center [91, 52] width 19 height 19
click at [55, 265] on icon at bounding box center [38, 269] width 35 height 35
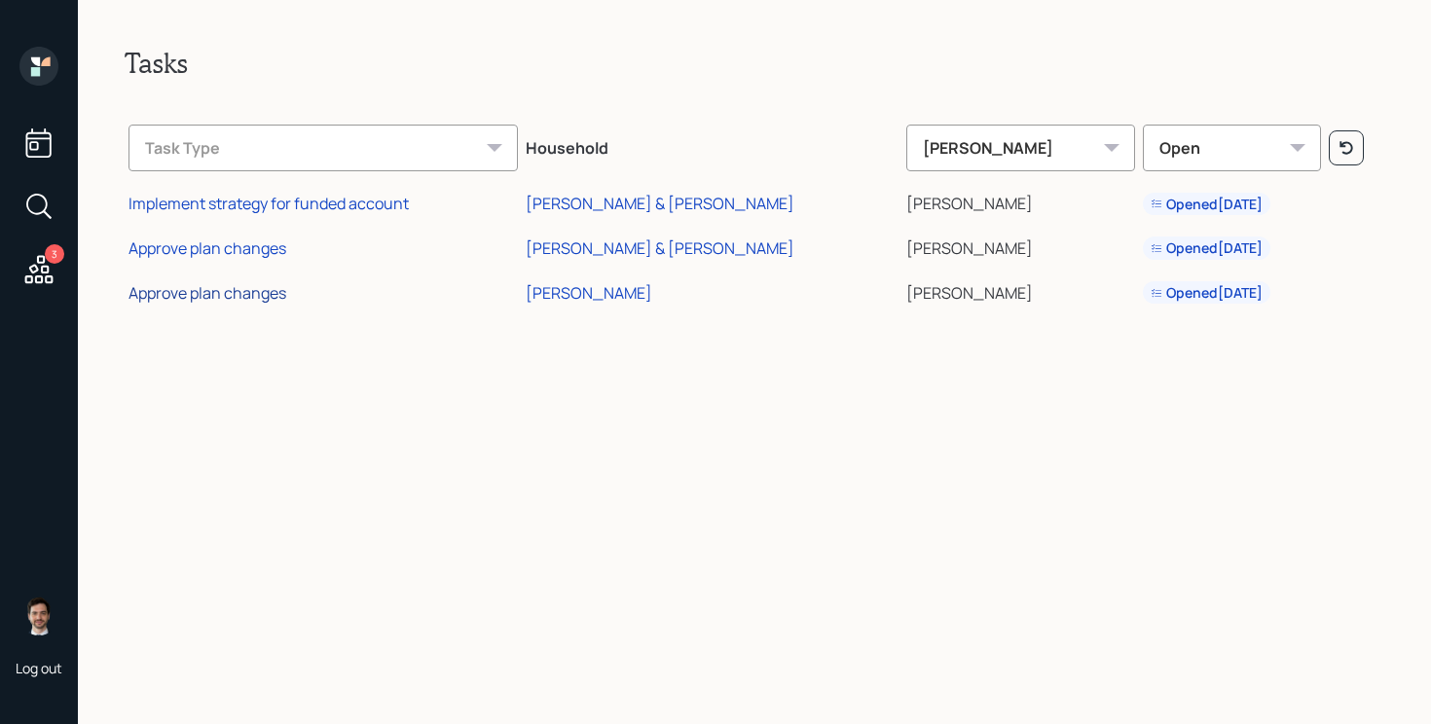
click at [200, 298] on div "Approve plan changes" at bounding box center [208, 292] width 158 height 21
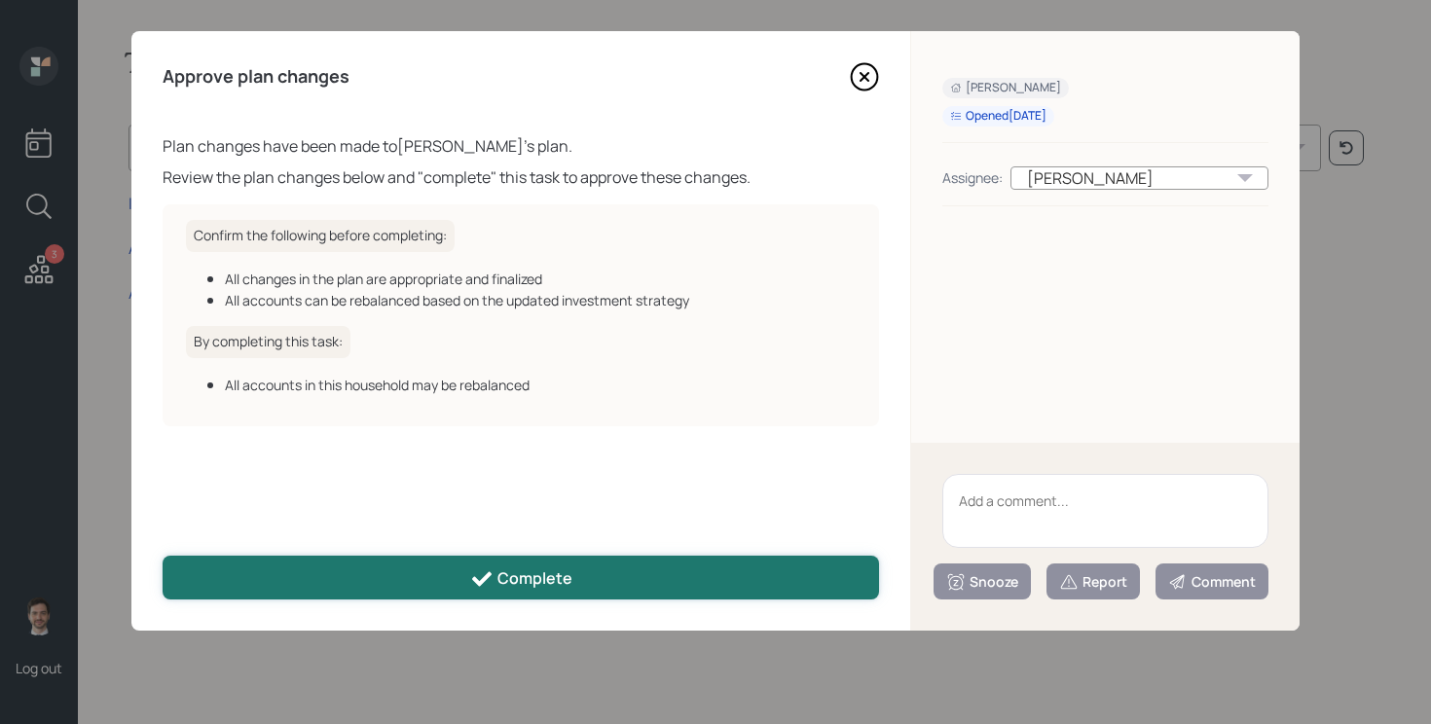
click at [572, 592] on button "Complete" at bounding box center [521, 578] width 716 height 44
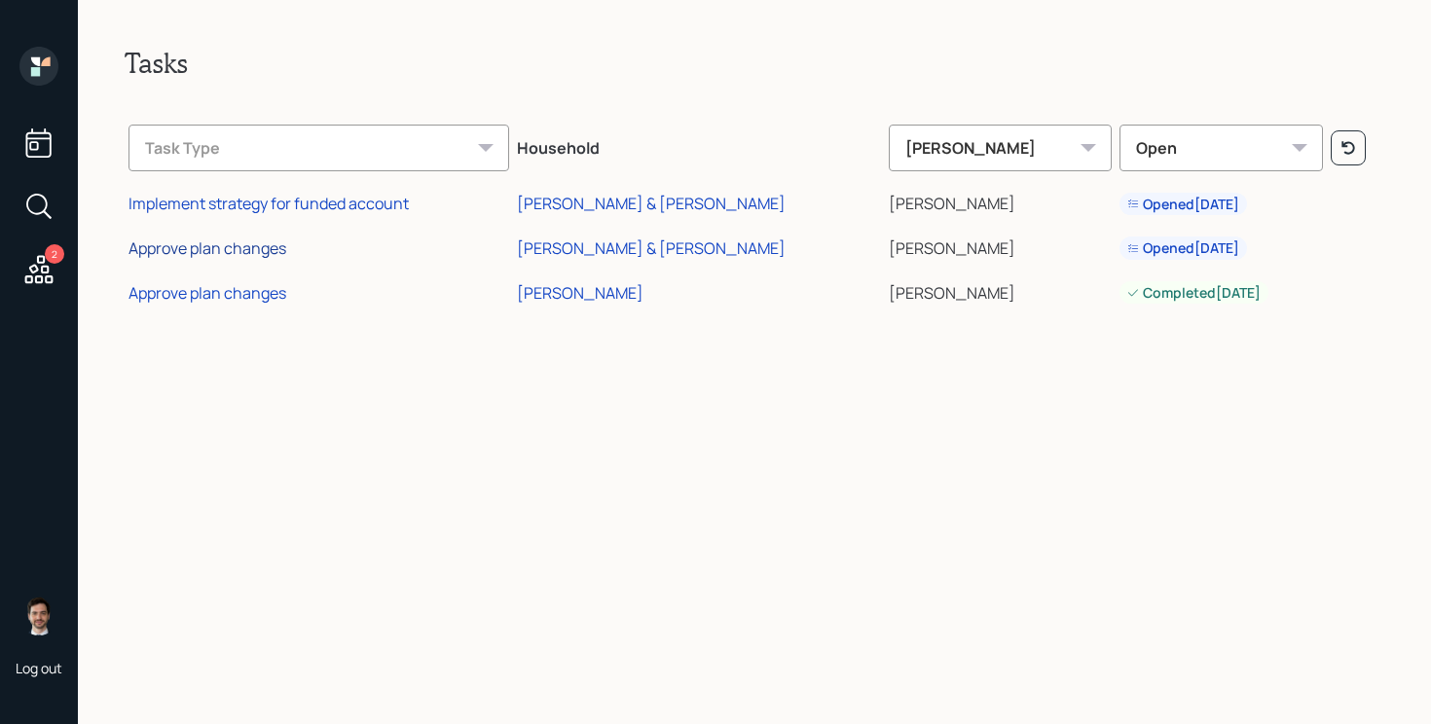
click at [251, 251] on div "Approve plan changes" at bounding box center [208, 248] width 158 height 21
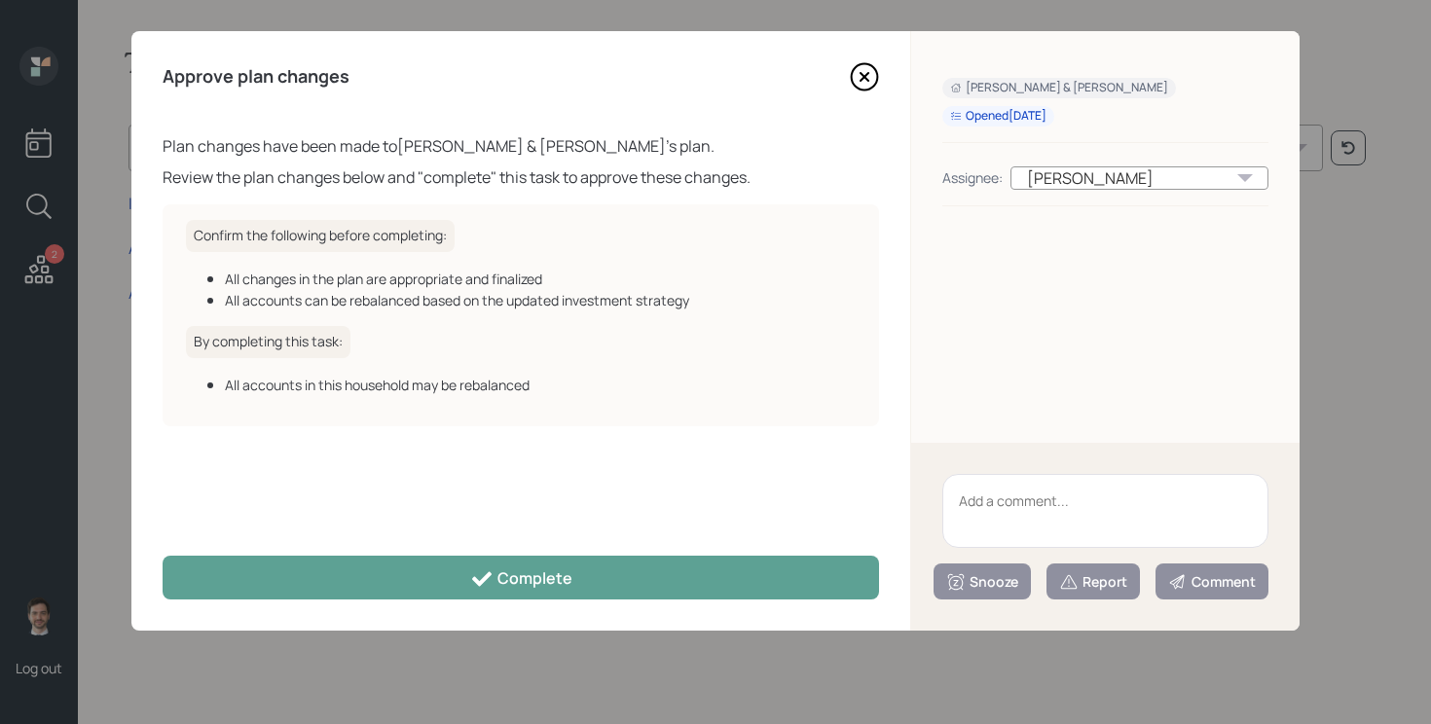
click at [869, 57] on div "Approve plan changes Plan changes have been made to Karen & Michael Grundy 's p…" at bounding box center [520, 331] width 779 height 600
click at [866, 69] on icon at bounding box center [864, 76] width 29 height 29
